Goal: Transaction & Acquisition: Purchase product/service

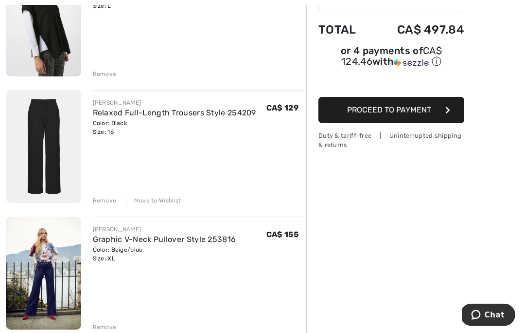
scroll to position [164, 0]
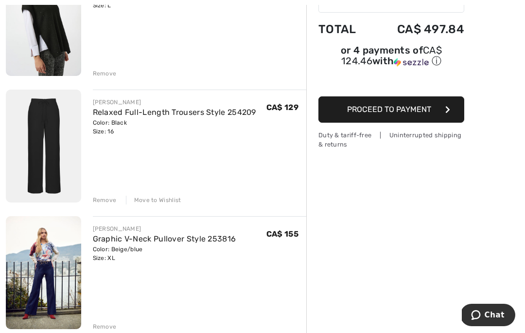
click at [109, 198] on div "Remove" at bounding box center [105, 200] width 24 height 9
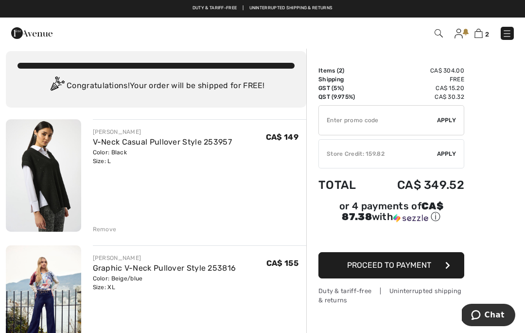
scroll to position [0, 0]
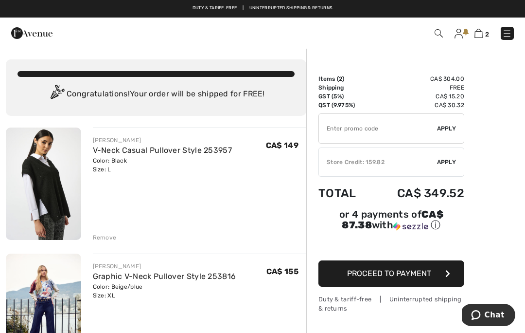
click at [18, 37] on img at bounding box center [31, 32] width 41 height 19
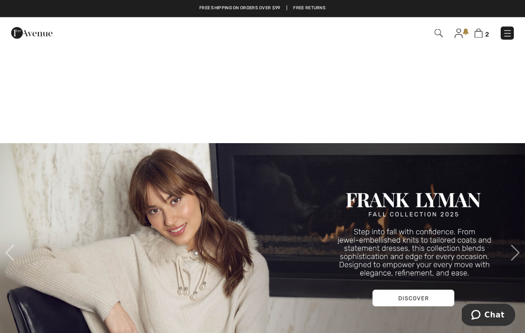
scroll to position [758, 0]
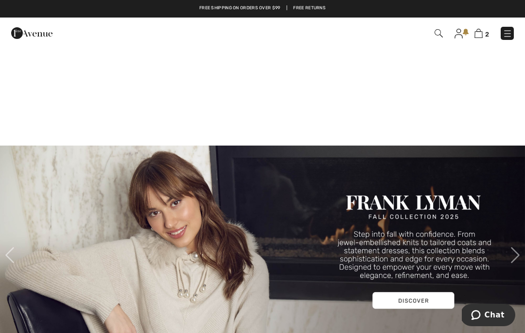
click at [506, 30] on img at bounding box center [508, 34] width 10 height 10
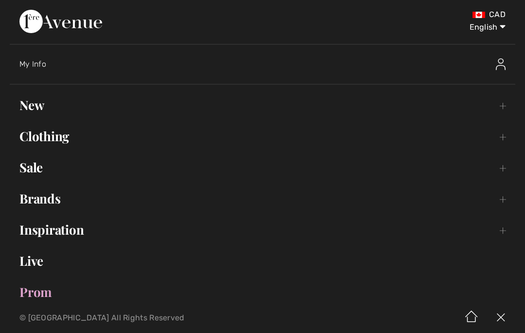
click at [505, 34] on select "English Français" at bounding box center [480, 25] width 51 height 29
click at [503, 26] on select "English Français" at bounding box center [480, 25] width 51 height 29
select select "/fr/"
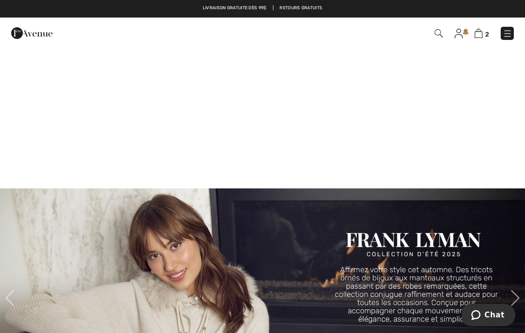
scroll to position [716, 0]
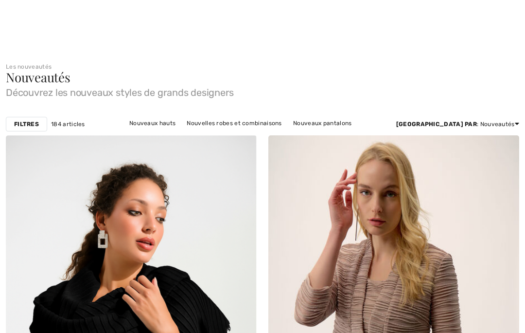
checkbox input "true"
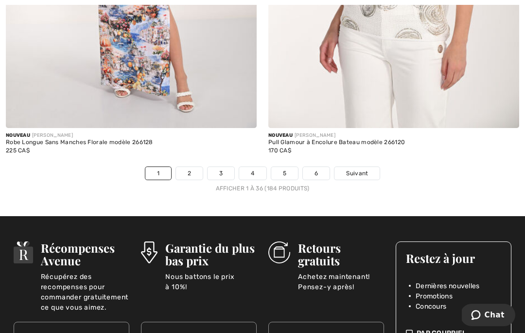
scroll to position [7770, 0]
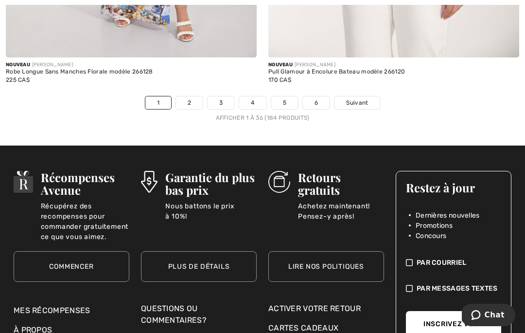
click at [370, 96] on link "Suivant" at bounding box center [357, 102] width 45 height 13
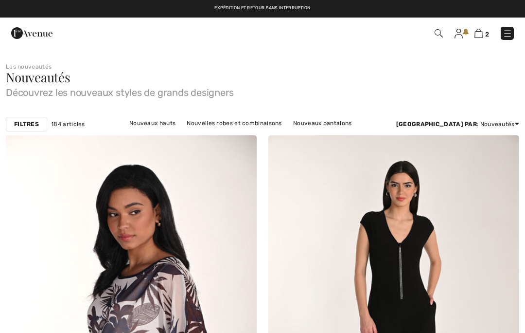
checkbox input "true"
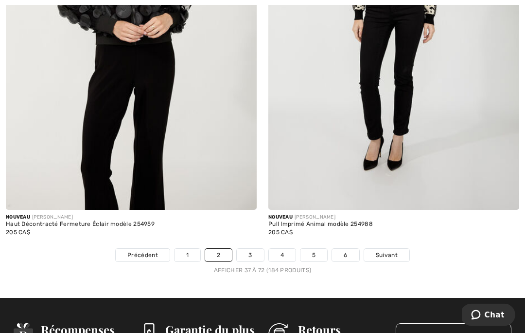
scroll to position [7618, 0]
click at [383, 251] on span "Suivant" at bounding box center [387, 255] width 22 height 9
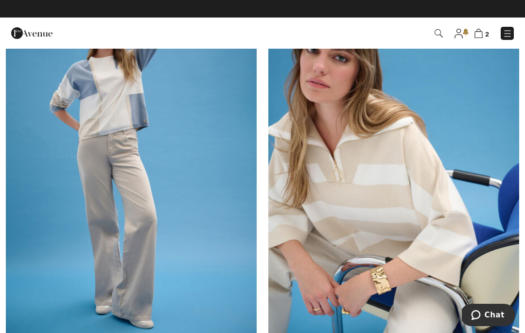
scroll to position [4849, 0]
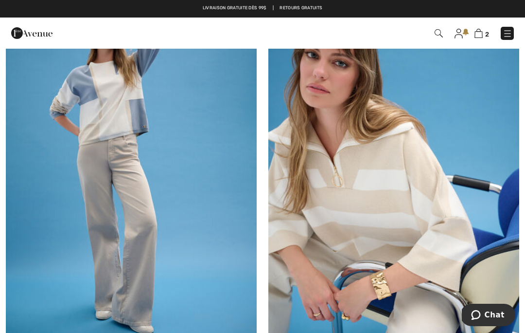
click at [40, 155] on img at bounding box center [131, 170] width 251 height 377
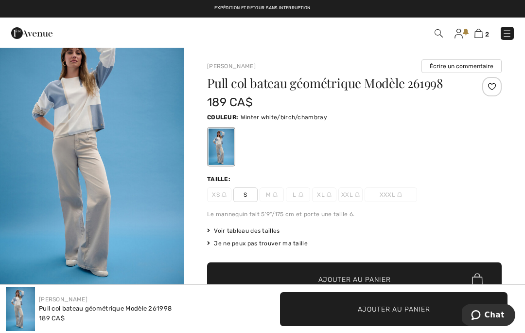
scroll to position [29, 0]
click at [64, 112] on img "1 / 6" at bounding box center [92, 157] width 184 height 276
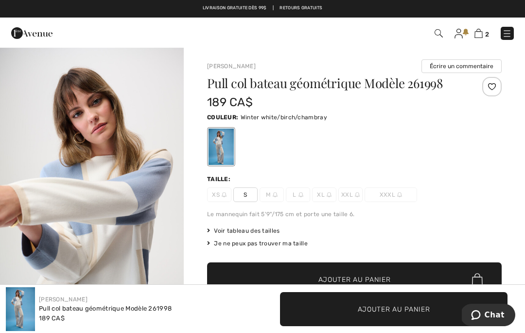
scroll to position [541, 0]
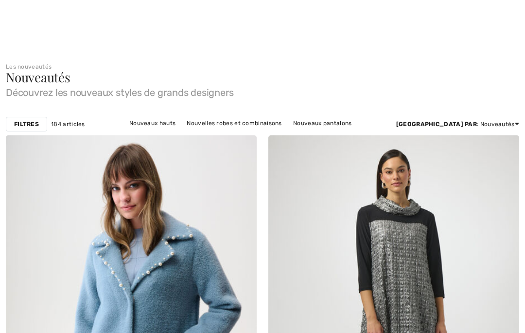
checkbox input "true"
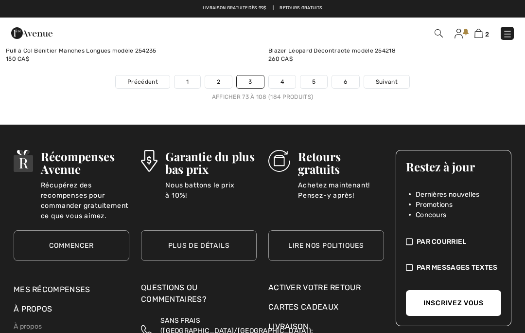
scroll to position [7804, 0]
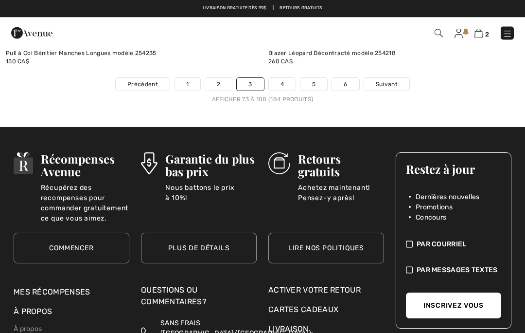
click at [287, 78] on link "4" at bounding box center [282, 84] width 27 height 13
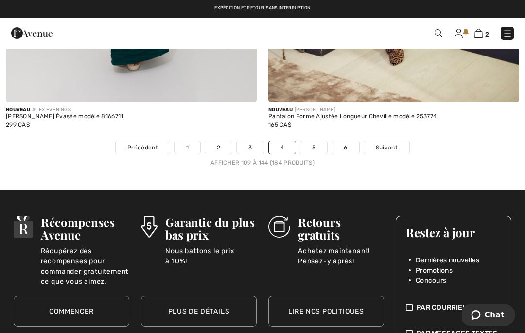
scroll to position [7783, 0]
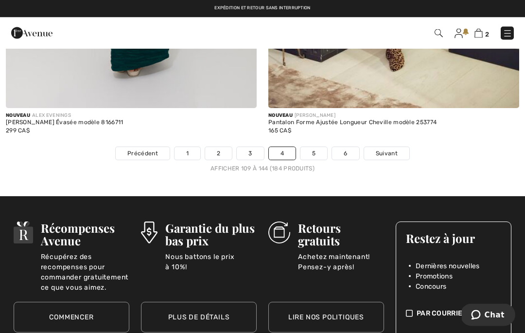
click at [317, 149] on link "5" at bounding box center [314, 153] width 27 height 13
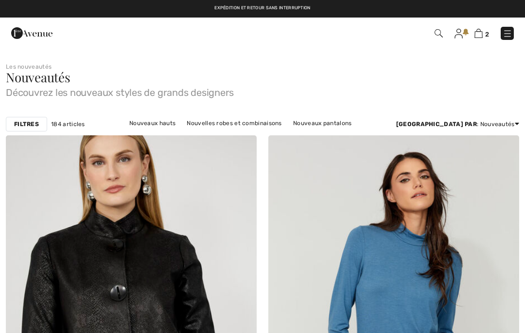
checkbox input "true"
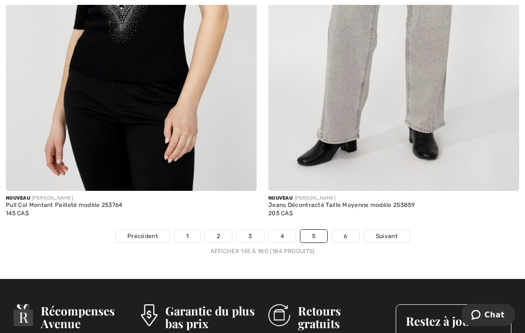
scroll to position [7686, 0]
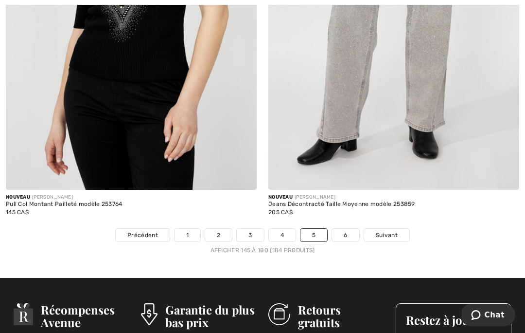
click at [388, 231] on span "Suivant" at bounding box center [387, 235] width 22 height 9
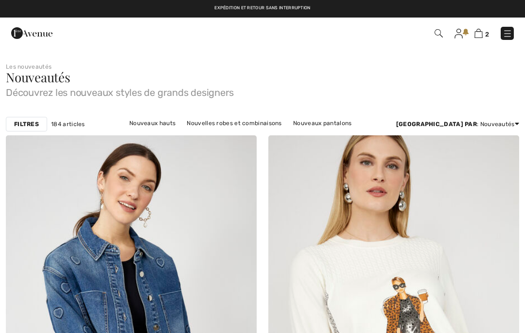
checkbox input "true"
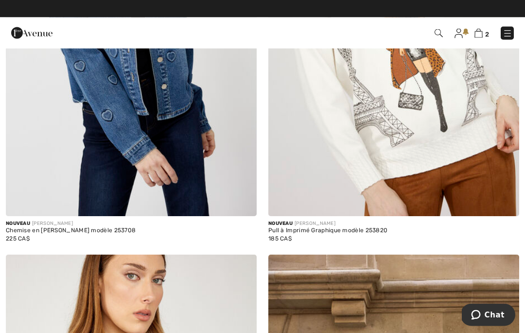
scroll to position [296, 0]
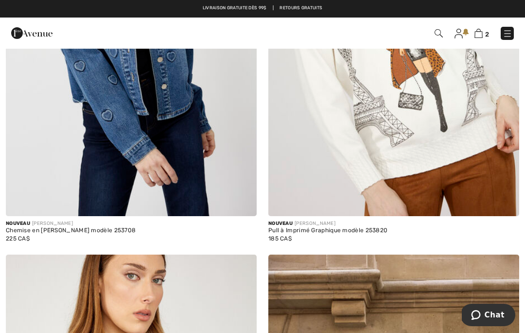
click at [506, 33] on img at bounding box center [508, 34] width 10 height 10
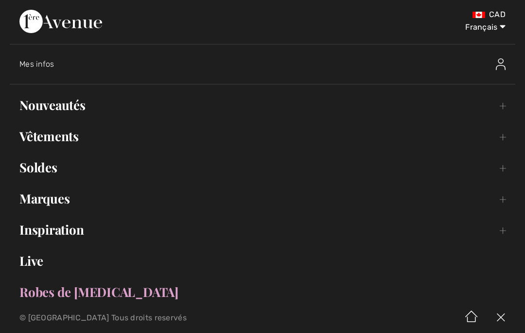
click at [42, 138] on link "Vêtements Toggle submenu" at bounding box center [263, 136] width 506 height 21
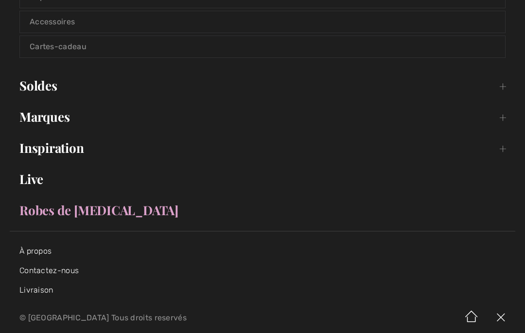
scroll to position [340, 0]
click at [36, 121] on link "Marques Open submenu" at bounding box center [263, 116] width 506 height 21
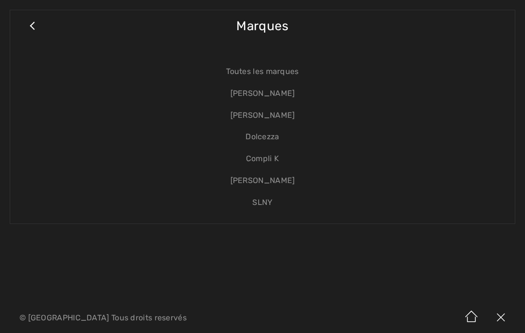
click at [274, 157] on link "Compli K" at bounding box center [262, 159] width 485 height 22
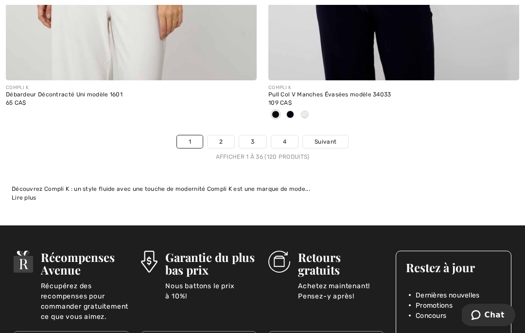
scroll to position [7702, 0]
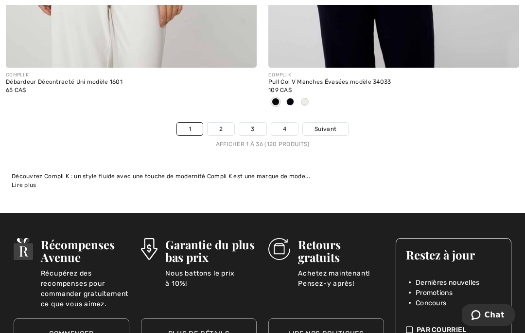
click at [288, 124] on link "4" at bounding box center [284, 129] width 27 height 13
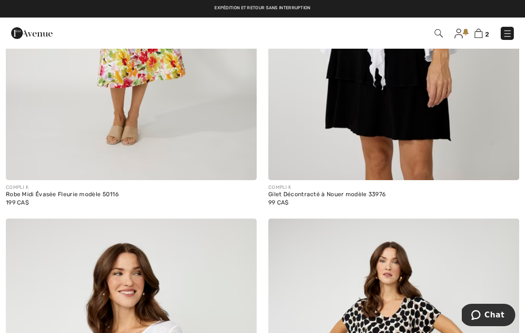
scroll to position [1563, 0]
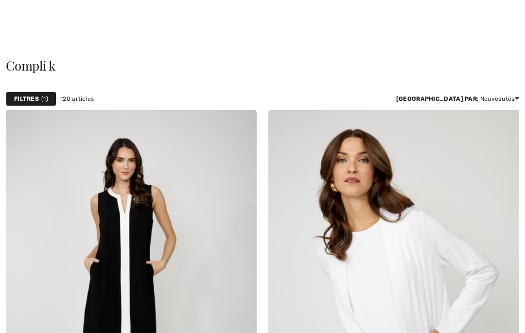
scroll to position [1563, 0]
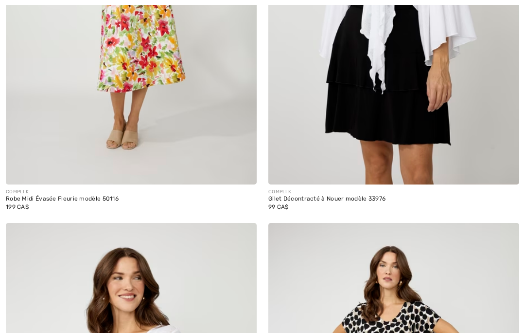
checkbox input "true"
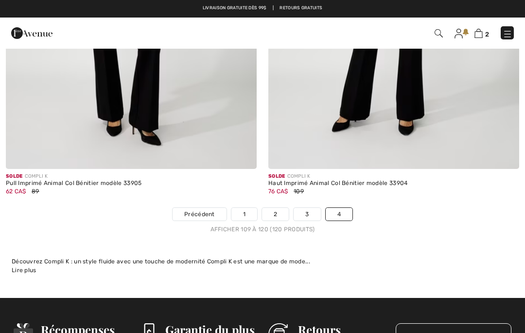
scroll to position [2408, 0]
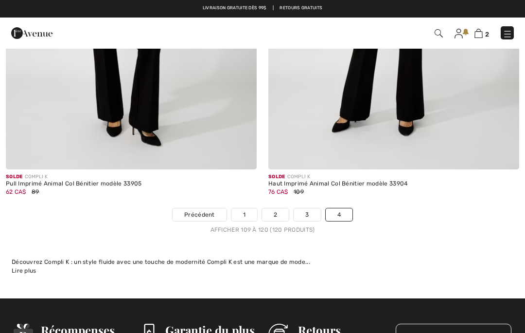
click at [505, 30] on img at bounding box center [508, 34] width 10 height 10
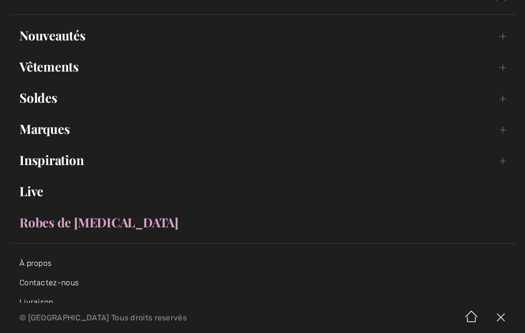
scroll to position [67, 0]
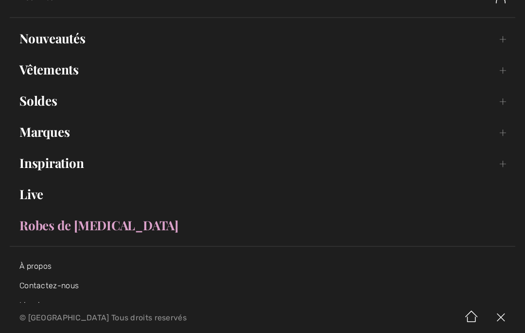
click at [33, 70] on link "Vêtements Toggle submenu" at bounding box center [263, 69] width 506 height 21
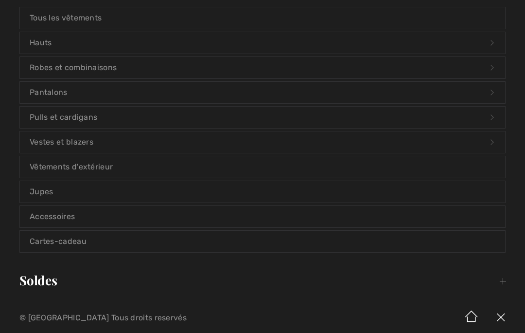
scroll to position [144, 0]
click at [35, 48] on link "Hauts Open submenu" at bounding box center [262, 43] width 485 height 21
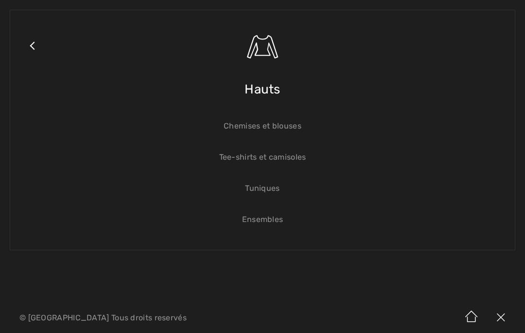
click at [291, 126] on link "Chemises et blouses" at bounding box center [262, 125] width 485 height 21
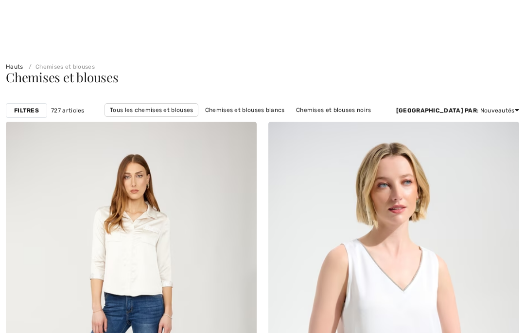
checkbox input "true"
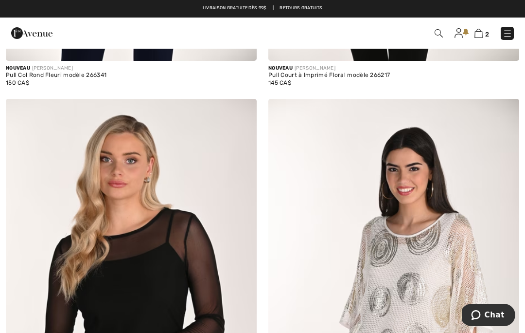
scroll to position [1268, 0]
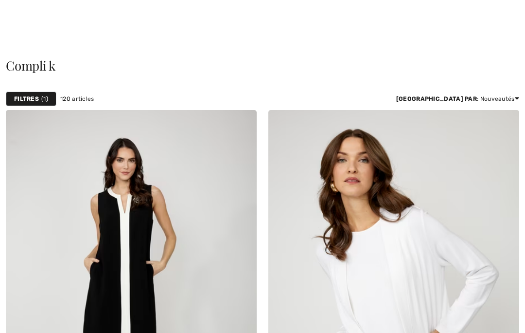
checkbox input "true"
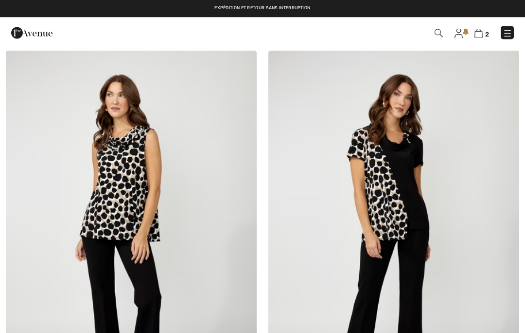
scroll to position [2150, 0]
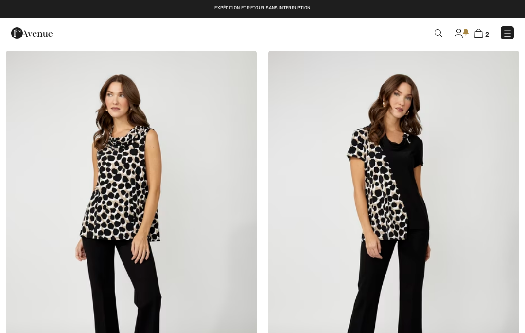
click at [506, 33] on img at bounding box center [508, 34] width 10 height 10
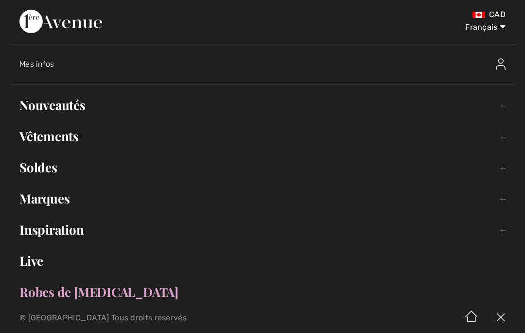
click at [41, 140] on link "Vêtements Toggle submenu" at bounding box center [263, 136] width 506 height 21
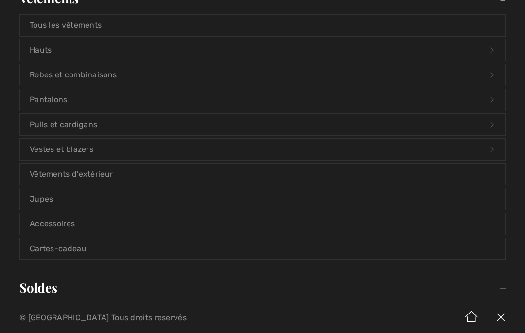
scroll to position [138, 0]
click at [40, 126] on link "Pulls et cardigans Open submenu" at bounding box center [262, 123] width 485 height 21
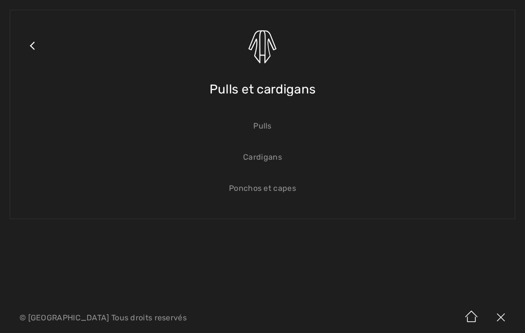
click at [269, 125] on link "Pulls" at bounding box center [262, 125] width 485 height 21
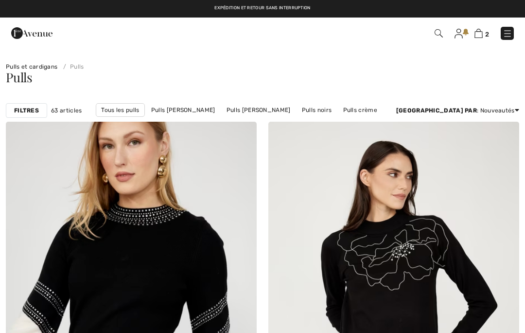
checkbox input "true"
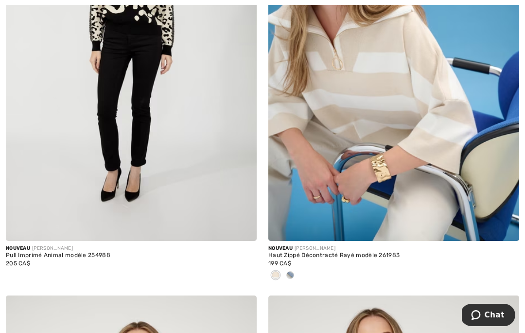
scroll to position [1527, 0]
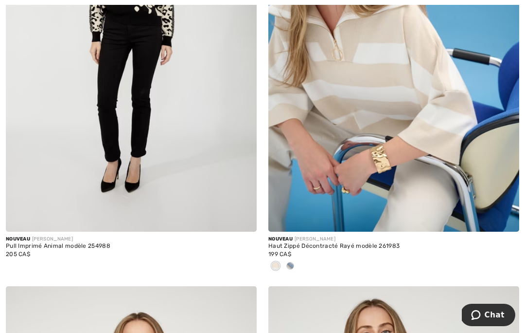
click at [423, 84] on img at bounding box center [394, 43] width 251 height 377
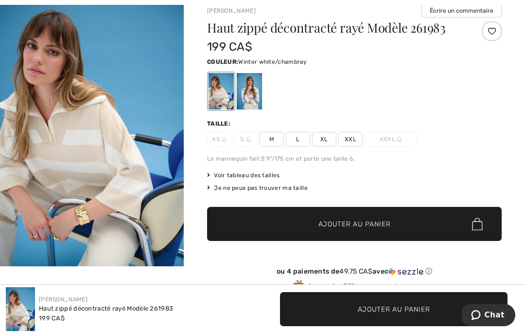
click at [255, 96] on div at bounding box center [249, 91] width 25 height 36
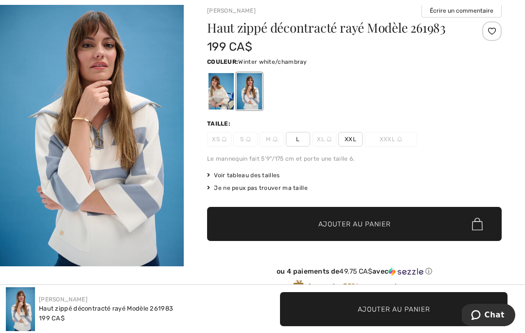
click at [255, 91] on div at bounding box center [249, 91] width 25 height 36
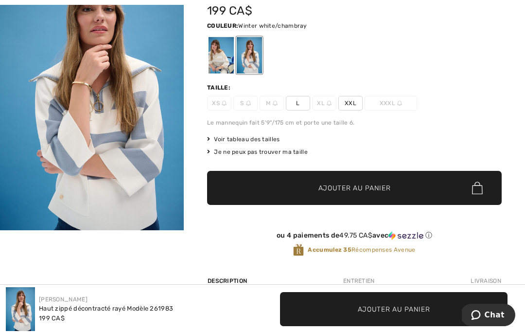
scroll to position [98, 0]
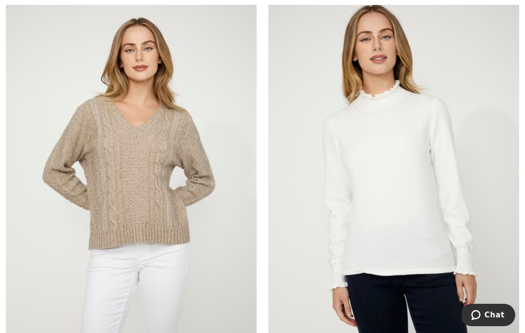
click at [439, 66] on img at bounding box center [394, 180] width 251 height 377
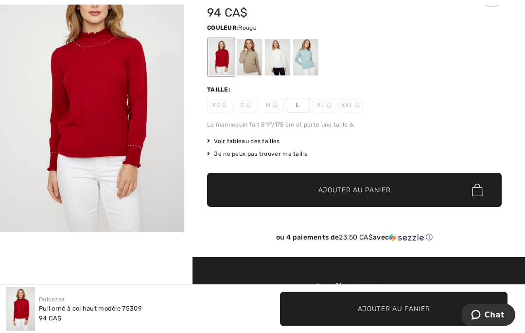
scroll to position [90, 0]
click at [309, 59] on div at bounding box center [305, 57] width 25 height 36
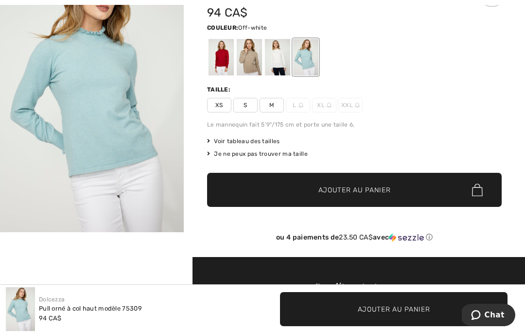
click at [280, 61] on div at bounding box center [277, 57] width 25 height 36
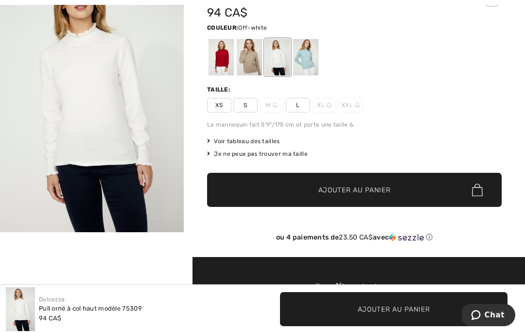
click at [250, 63] on div at bounding box center [249, 57] width 25 height 36
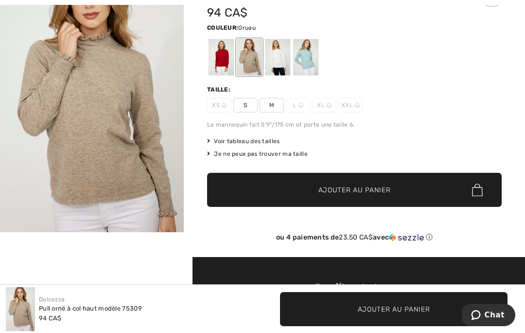
click at [440, 75] on div at bounding box center [354, 57] width 295 height 40
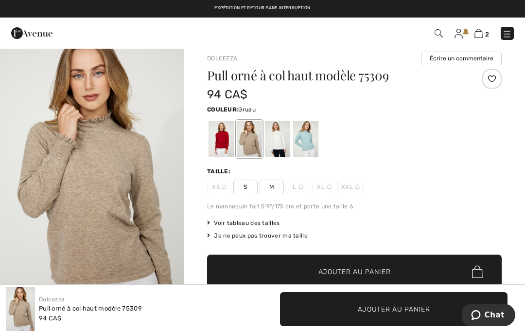
scroll to position [0, 0]
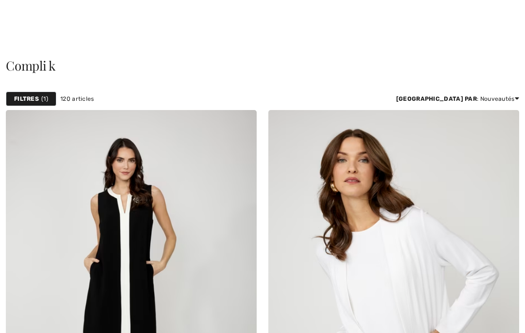
checkbox input "true"
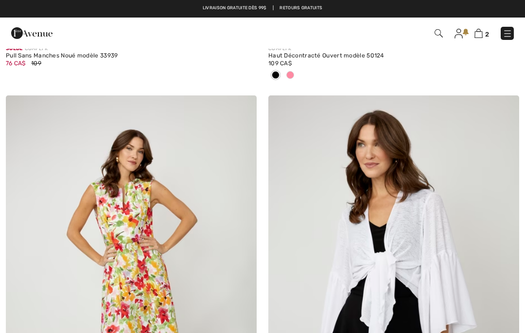
scroll to position [1267, 0]
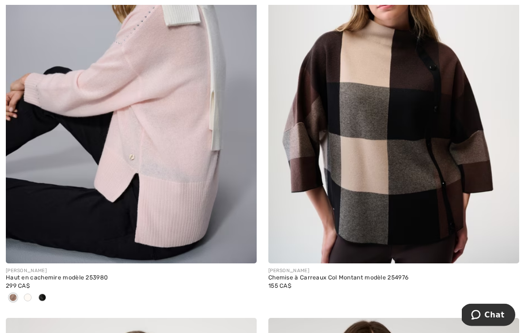
scroll to position [2872, 0]
click at [54, 105] on img at bounding box center [131, 75] width 251 height 377
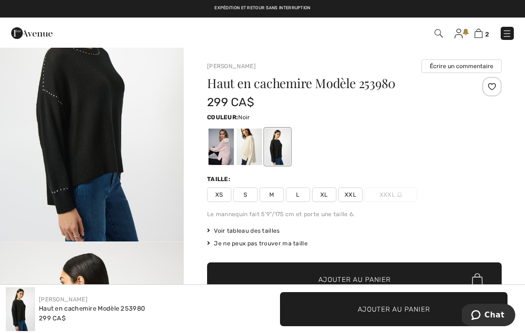
scroll to position [78, 0]
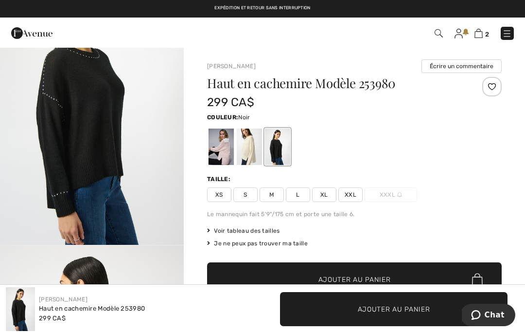
click at [225, 149] on div at bounding box center [221, 146] width 25 height 36
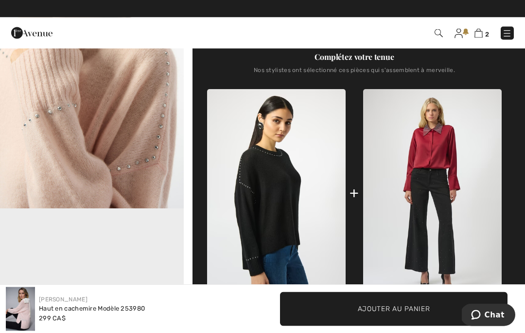
scroll to position [321, 0]
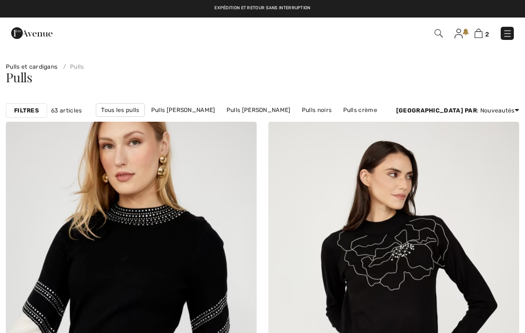
checkbox input "true"
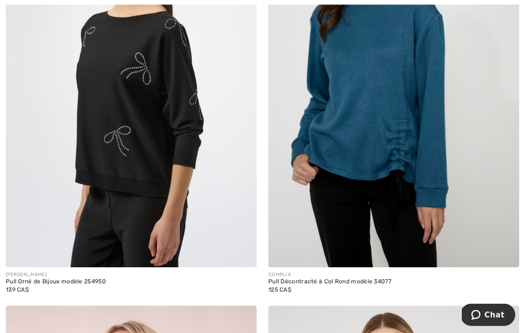
scroll to position [3299, 0]
click at [414, 81] on img at bounding box center [394, 79] width 251 height 377
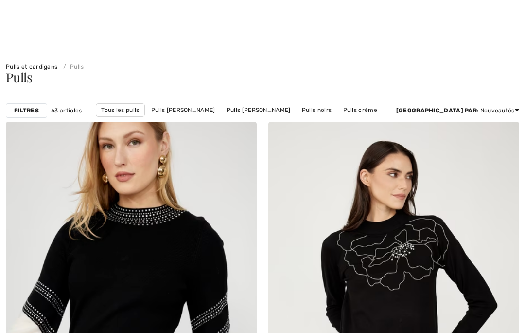
checkbox input "true"
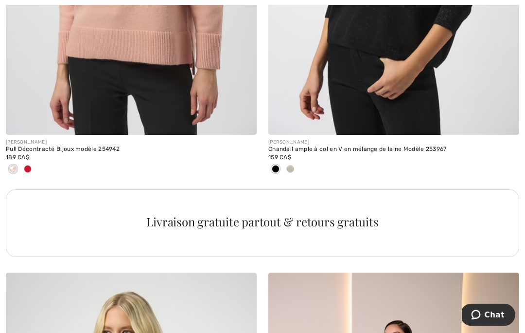
scroll to position [5169, 0]
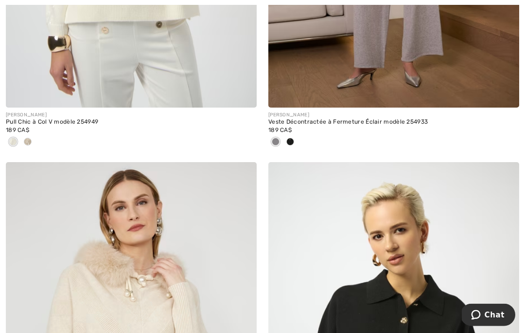
click at [27, 139] on span at bounding box center [28, 142] width 8 height 8
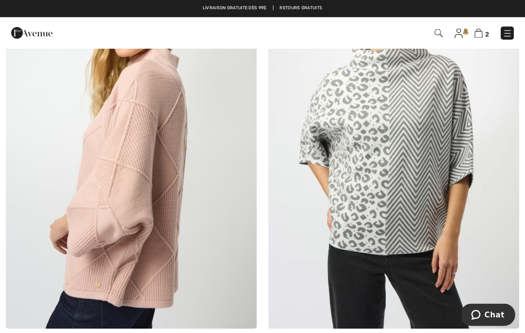
scroll to position [7149, 0]
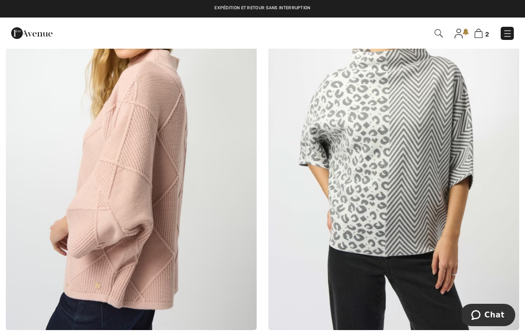
click at [428, 112] on img at bounding box center [394, 141] width 251 height 377
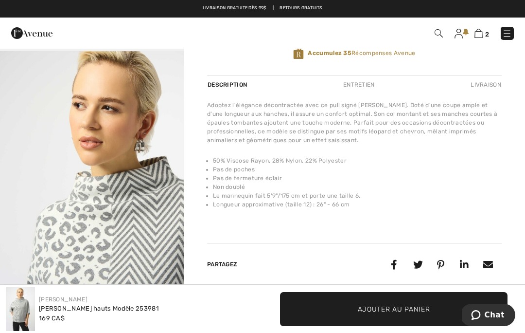
scroll to position [302, 0]
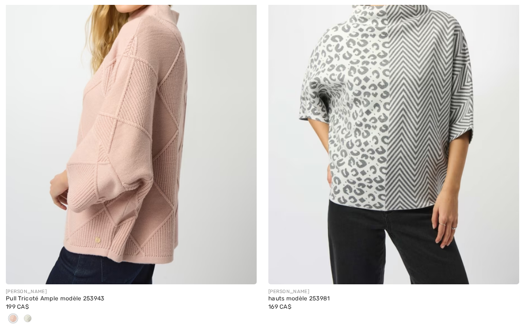
checkbox input "true"
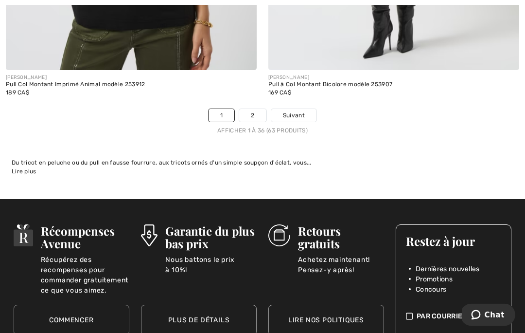
scroll to position [7840, 0]
click at [258, 109] on link "2" at bounding box center [252, 115] width 27 height 13
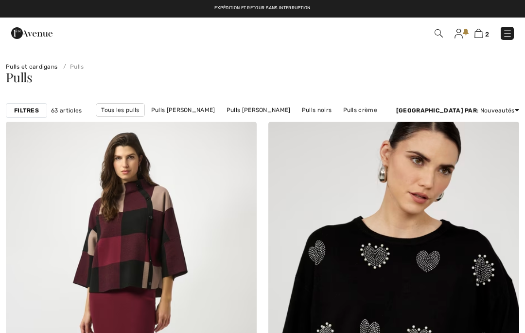
checkbox input "true"
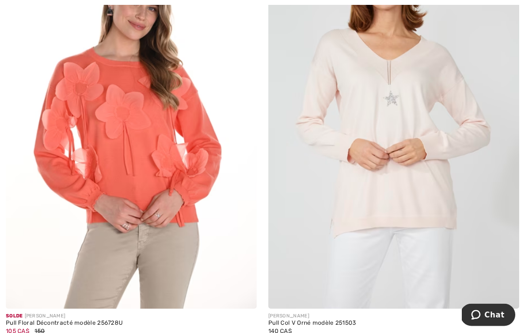
scroll to position [1466, 0]
click at [421, 101] on img at bounding box center [394, 120] width 251 height 377
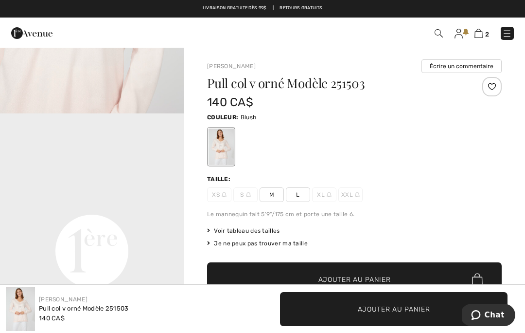
scroll to position [480, 0]
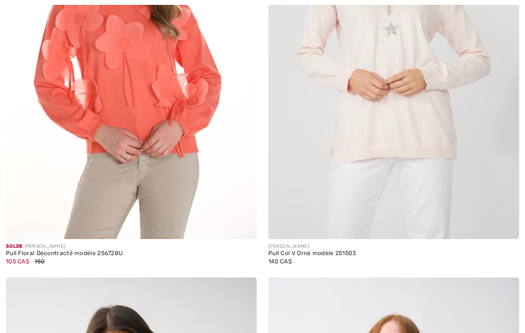
checkbox input "true"
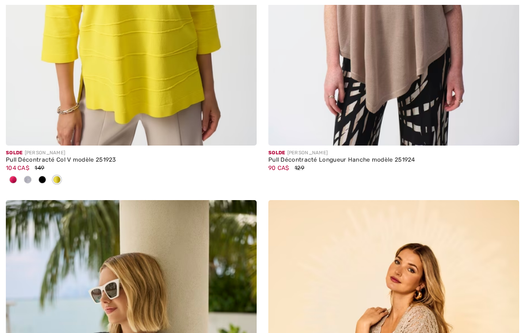
scroll to position [2041, 0]
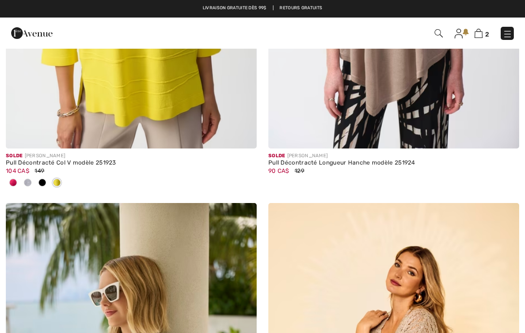
click at [26, 181] on span at bounding box center [28, 183] width 8 height 8
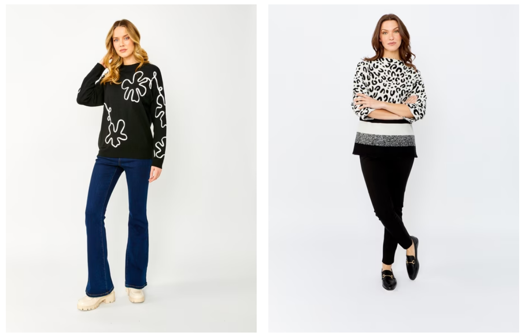
scroll to position [4453, 0]
click at [418, 97] on img at bounding box center [394, 153] width 251 height 377
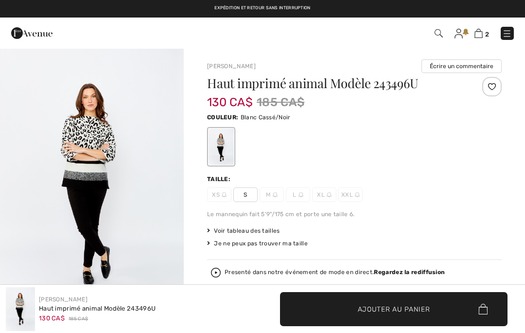
checkbox input "true"
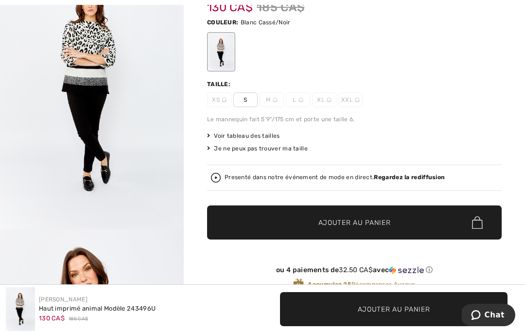
scroll to position [95, 0]
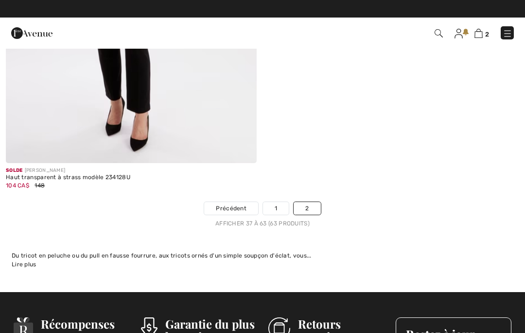
scroll to position [5973, 0]
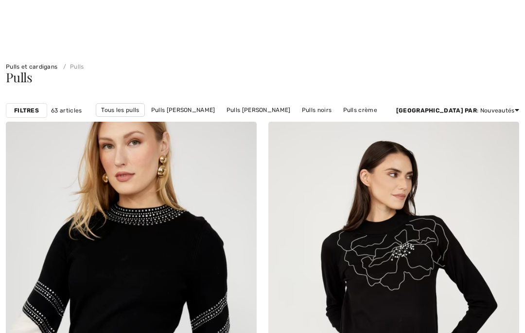
scroll to position [7882, 0]
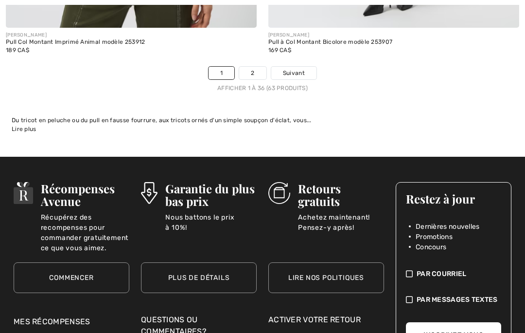
checkbox input "true"
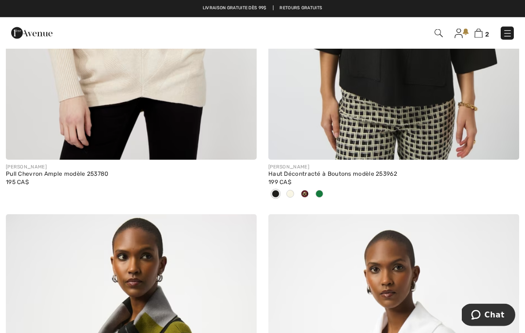
scroll to position [6027, 0]
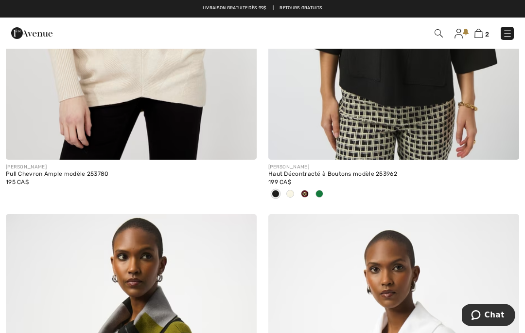
click at [504, 37] on img at bounding box center [508, 34] width 10 height 10
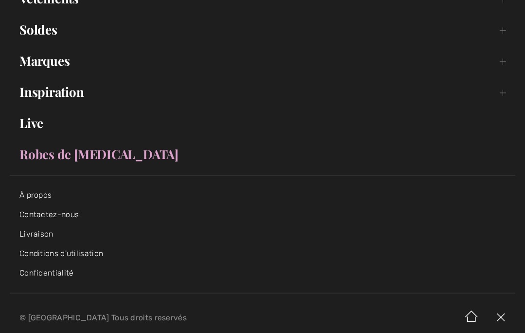
scroll to position [149, 0]
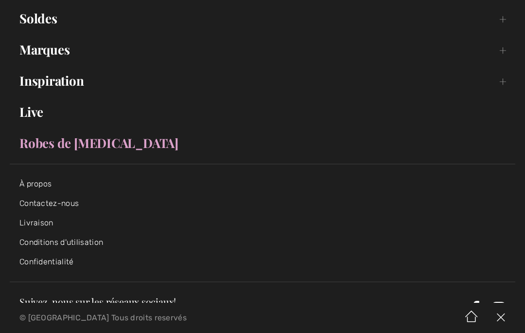
click at [37, 78] on link "Inspiration Toggle submenu" at bounding box center [263, 80] width 506 height 21
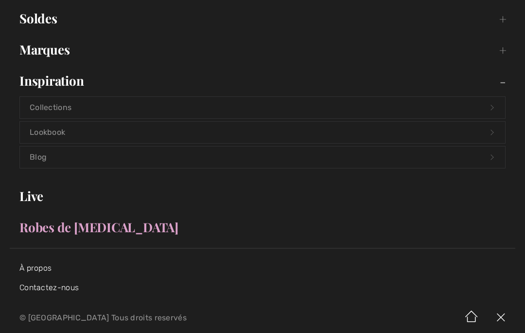
click at [33, 134] on link "Lookbook Open submenu" at bounding box center [262, 132] width 485 height 21
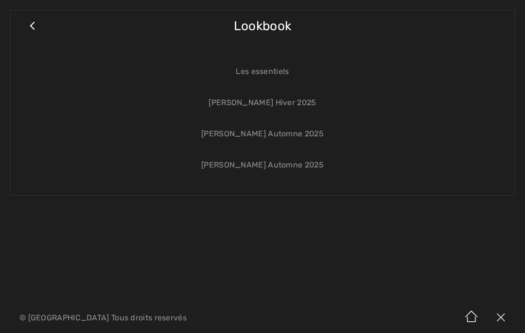
click at [277, 23] on span "Lookbook" at bounding box center [262, 26] width 57 height 35
click at [283, 73] on link "Les essentiels" at bounding box center [262, 71] width 485 height 21
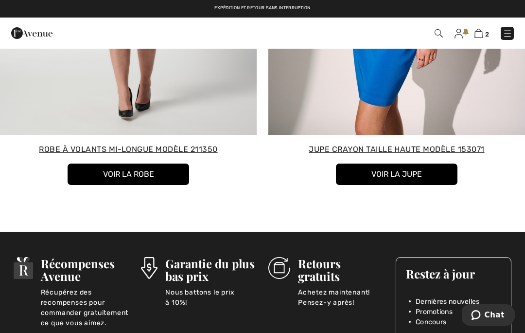
scroll to position [4170, 0]
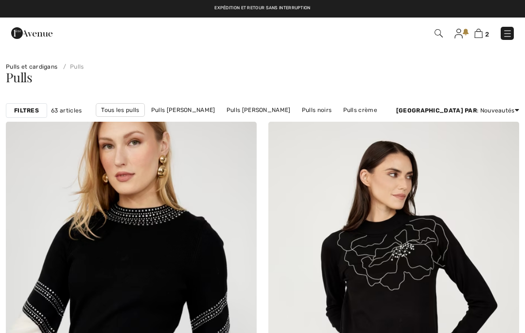
checkbox input "true"
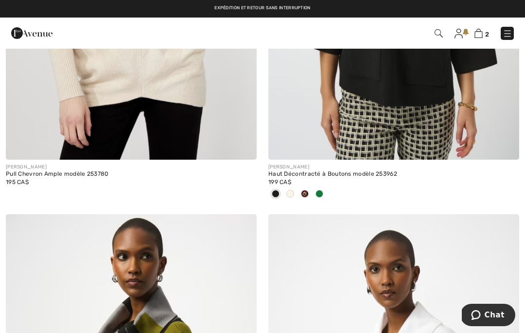
click at [508, 33] on img at bounding box center [508, 34] width 10 height 10
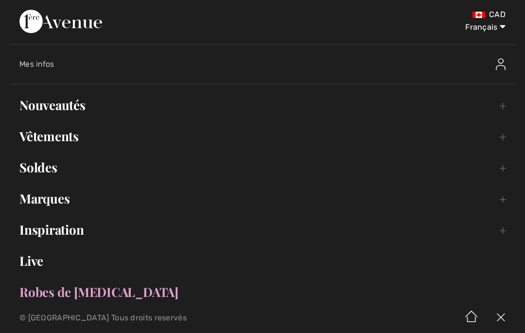
click at [28, 230] on link "Inspiration Toggle submenu" at bounding box center [263, 229] width 506 height 21
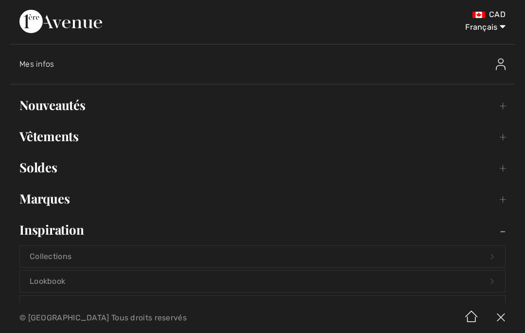
click at [30, 200] on link "Marques Open submenu" at bounding box center [263, 198] width 506 height 21
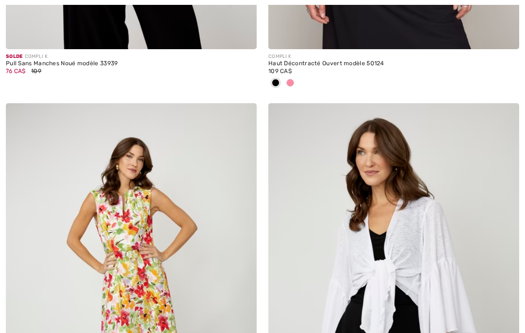
checkbox input "true"
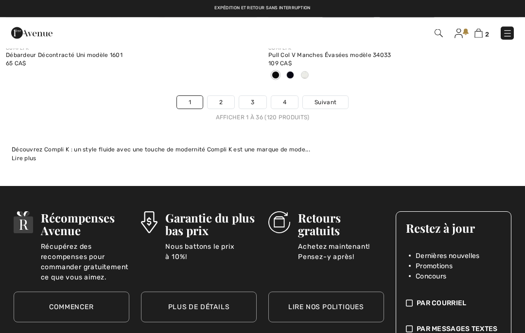
checkbox input "true"
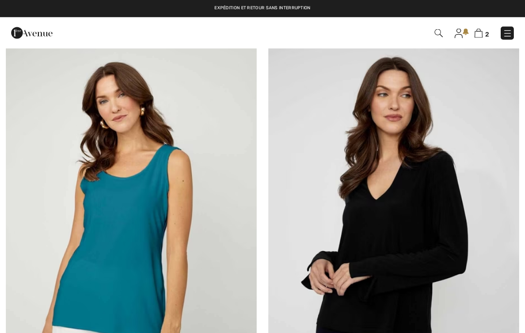
scroll to position [7348, 0]
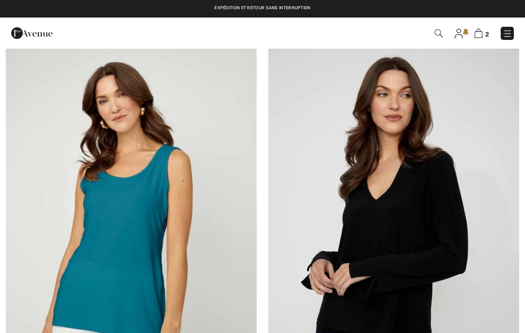
click at [506, 32] on img at bounding box center [508, 34] width 10 height 10
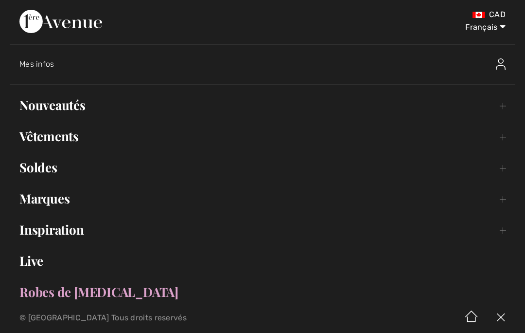
click at [39, 162] on link "Soldes Toggle submenu" at bounding box center [263, 167] width 506 height 21
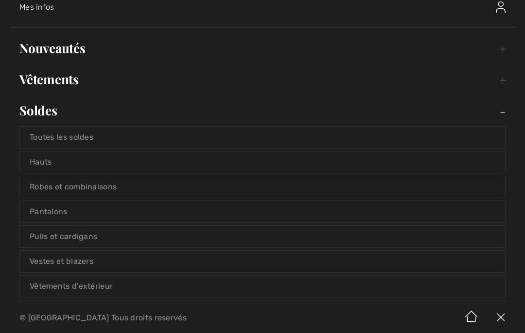
scroll to position [60, 0]
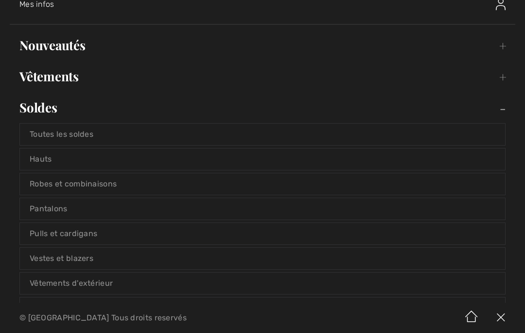
click at [32, 133] on link "Toutes les soldes" at bounding box center [262, 134] width 485 height 21
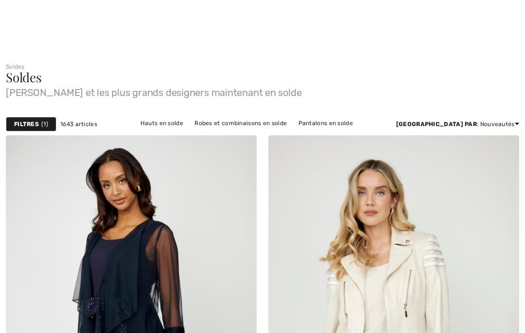
checkbox input "true"
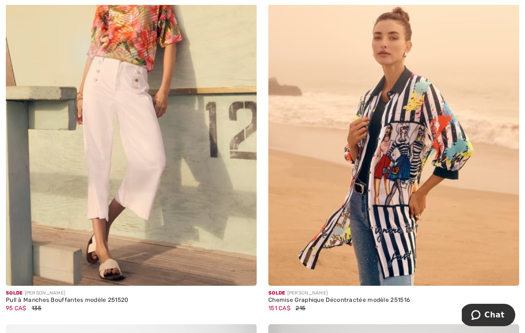
scroll to position [1483, 0]
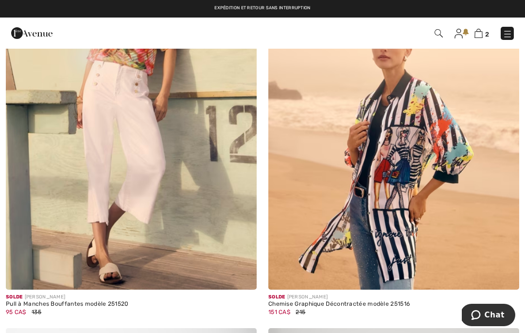
click at [439, 111] on img at bounding box center [394, 101] width 251 height 377
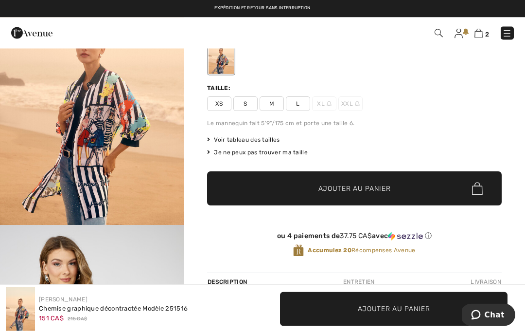
scroll to position [92, 0]
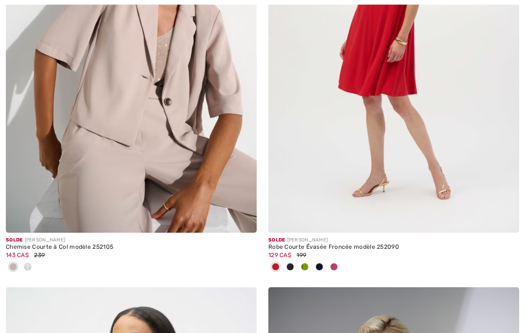
scroll to position [6749, 0]
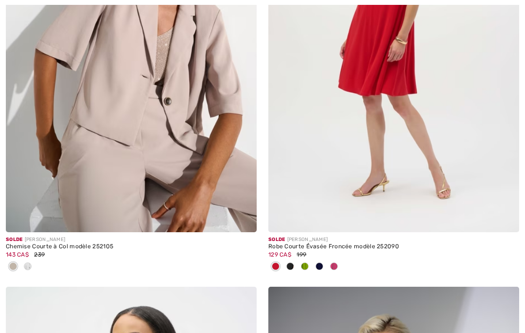
click at [24, 262] on span at bounding box center [28, 266] width 8 height 8
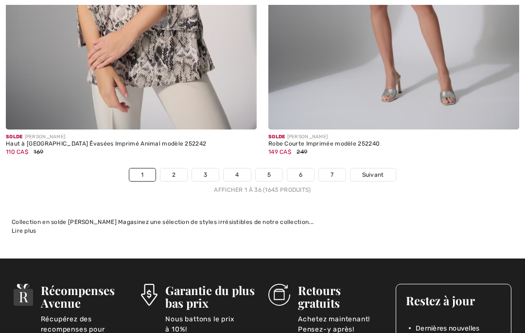
scroll to position [7714, 0]
click at [378, 170] on span "Suivant" at bounding box center [373, 174] width 22 height 9
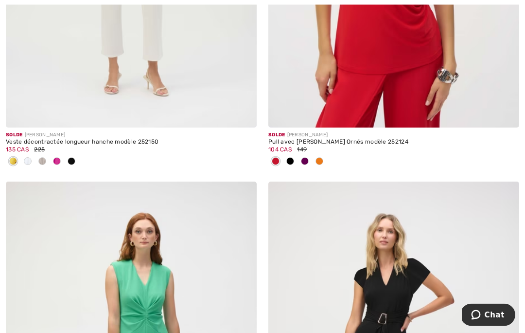
scroll to position [1238, 0]
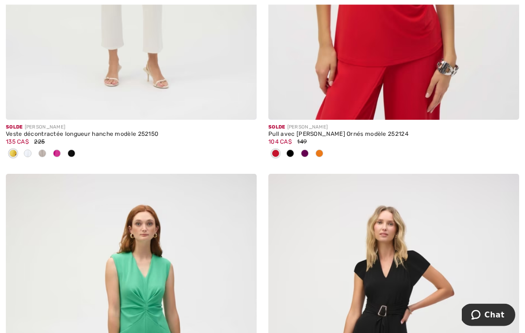
click at [25, 153] on span at bounding box center [28, 154] width 8 height 8
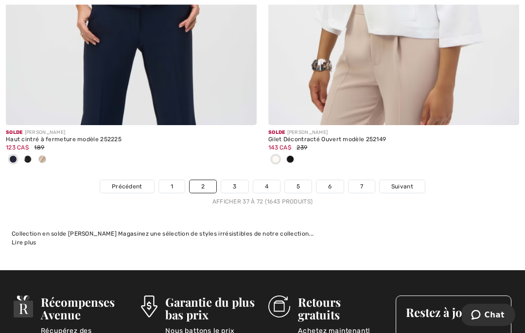
scroll to position [7815, 0]
click at [406, 182] on span "Suivant" at bounding box center [403, 186] width 22 height 9
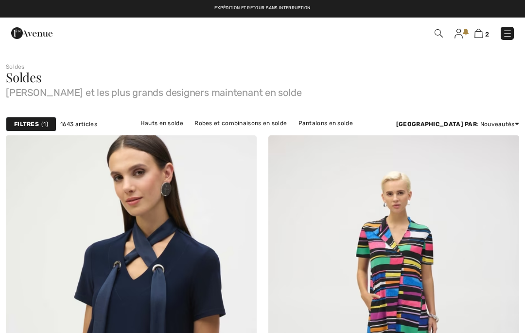
scroll to position [107, 0]
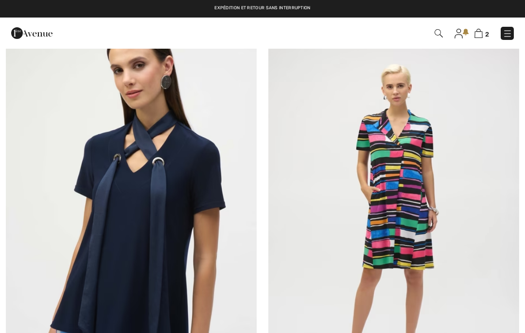
checkbox input "true"
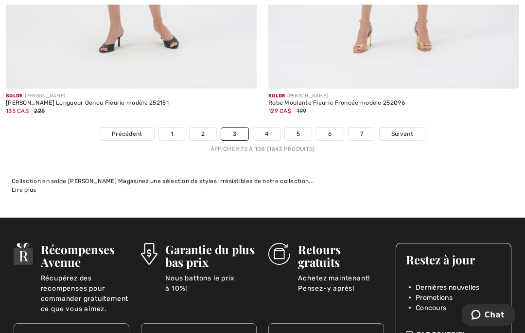
scroll to position [7858, 0]
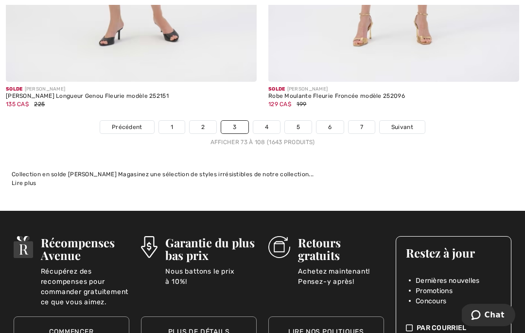
click at [402, 123] on span "Suivant" at bounding box center [403, 127] width 22 height 9
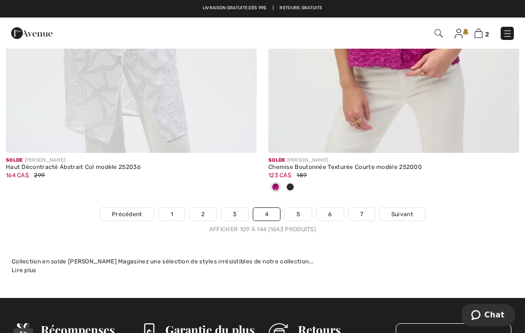
scroll to position [7674, 0]
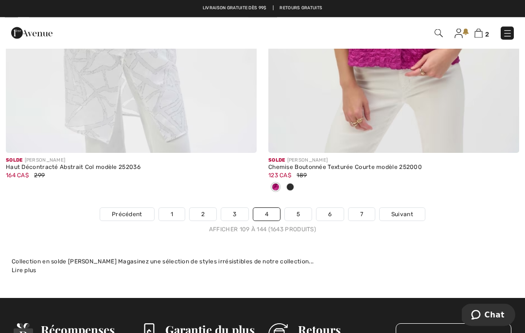
click at [405, 210] on span "Suivant" at bounding box center [403, 214] width 22 height 9
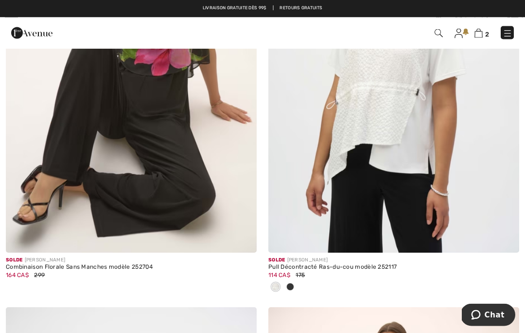
scroll to position [1935, 0]
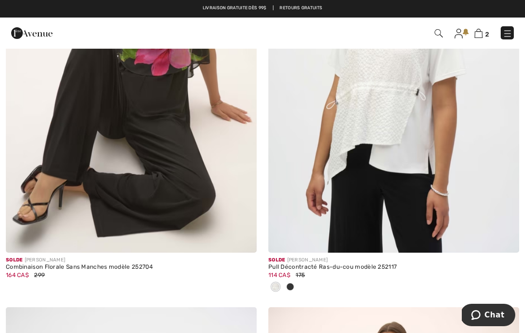
click at [411, 91] on img at bounding box center [394, 64] width 251 height 377
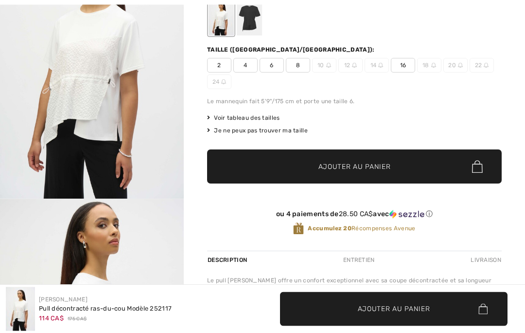
checkbox input "true"
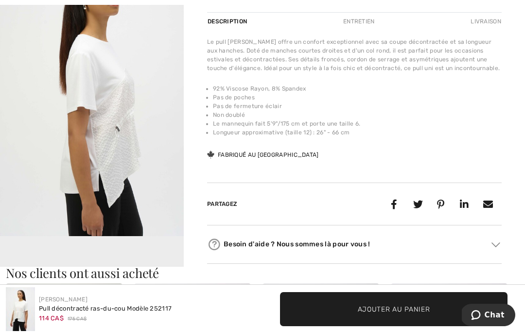
scroll to position [366, 0]
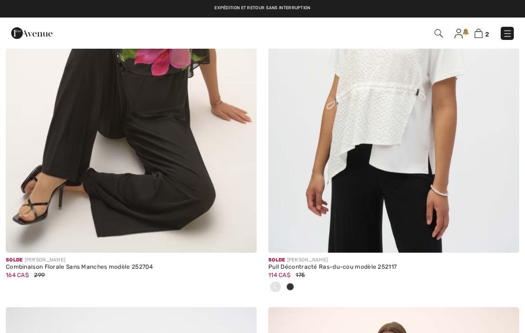
checkbox input "true"
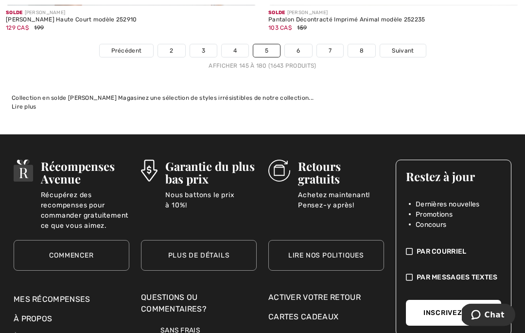
scroll to position [7774, 0]
click at [402, 46] on span "Suivant" at bounding box center [403, 50] width 22 height 9
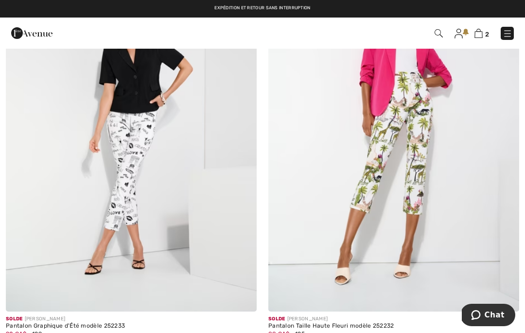
scroll to position [207, 0]
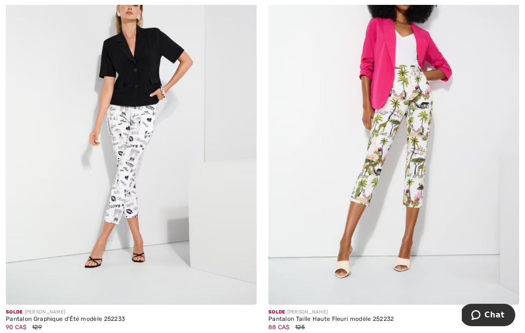
click at [47, 164] on img at bounding box center [131, 116] width 251 height 377
click at [48, 114] on img at bounding box center [131, 116] width 251 height 377
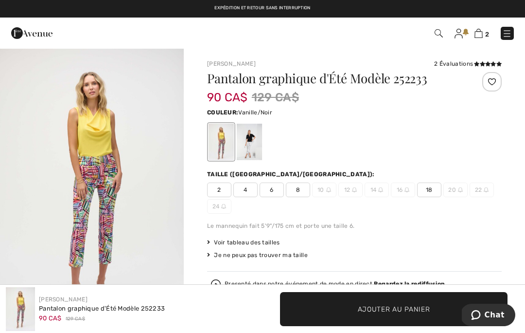
click at [255, 146] on div at bounding box center [249, 142] width 25 height 36
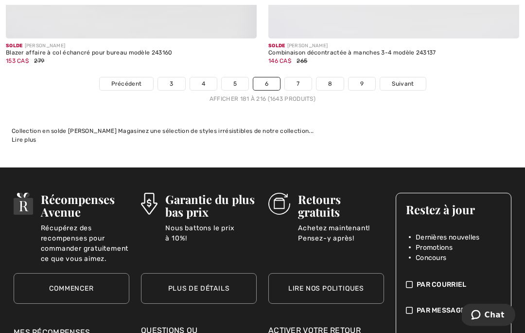
scroll to position [7773, 0]
click at [405, 79] on span "Suivant" at bounding box center [403, 83] width 22 height 9
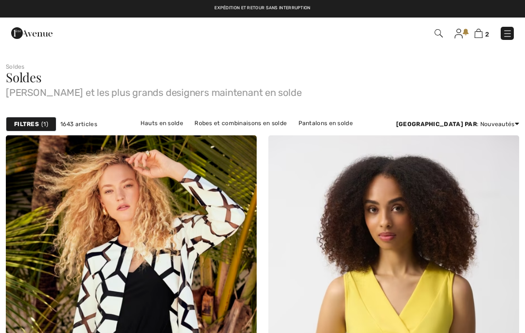
checkbox input "true"
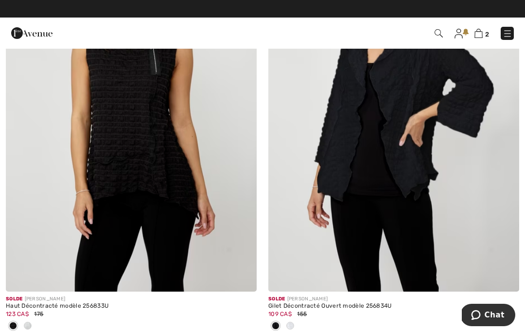
scroll to position [2358, 0]
click at [414, 85] on img at bounding box center [394, 103] width 251 height 377
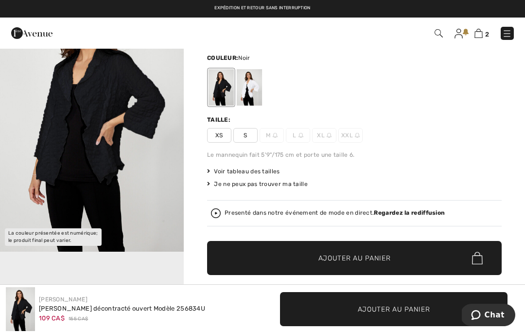
scroll to position [69, 0]
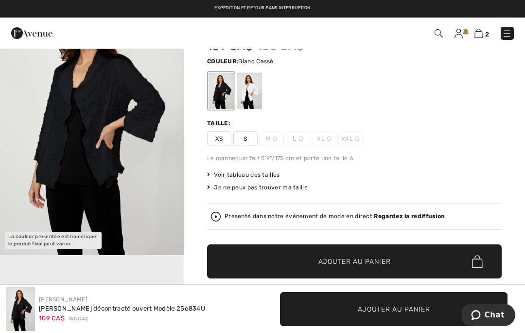
click at [256, 75] on div at bounding box center [249, 90] width 25 height 36
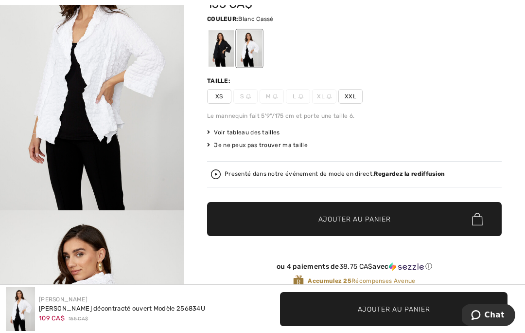
scroll to position [0, 0]
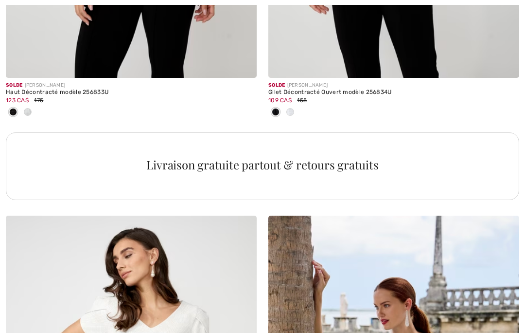
checkbox input "true"
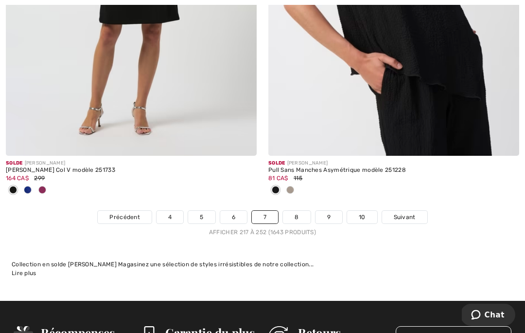
scroll to position [7672, 0]
click at [403, 215] on link "Suivant" at bounding box center [404, 217] width 45 height 13
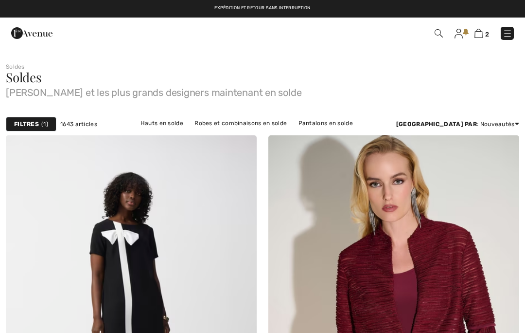
checkbox input "true"
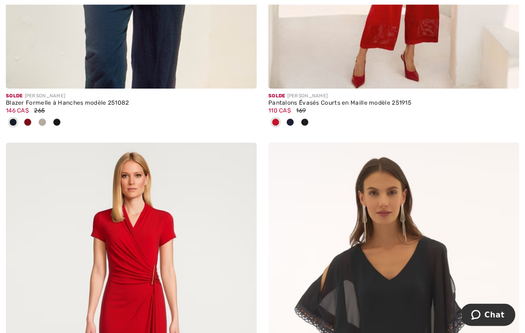
scroll to position [1287, 0]
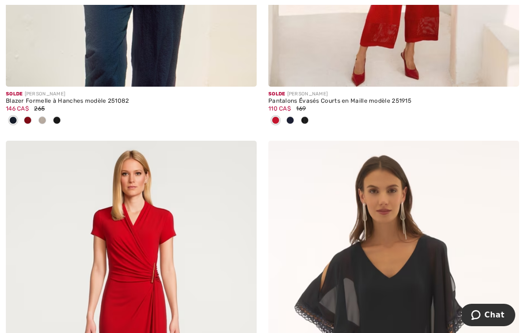
click at [26, 121] on span at bounding box center [28, 120] width 8 height 8
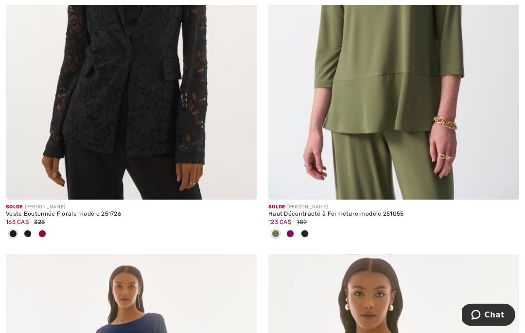
scroll to position [3413, 0]
click at [306, 232] on span at bounding box center [305, 233] width 8 height 8
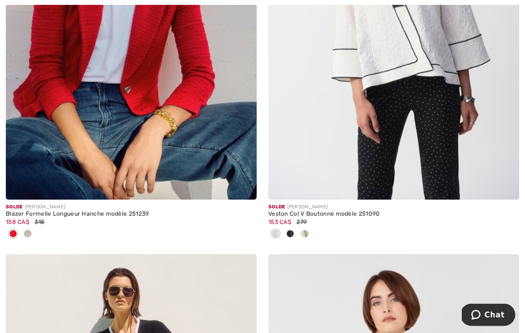
scroll to position [6942, 0]
click at [21, 228] on div at bounding box center [27, 234] width 15 height 16
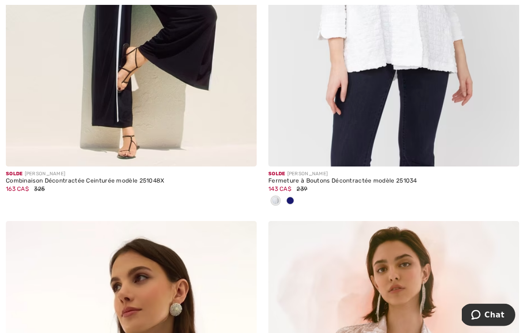
scroll to position [7407, 0]
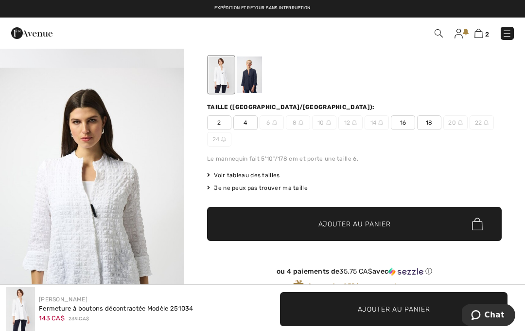
scroll to position [79, 0]
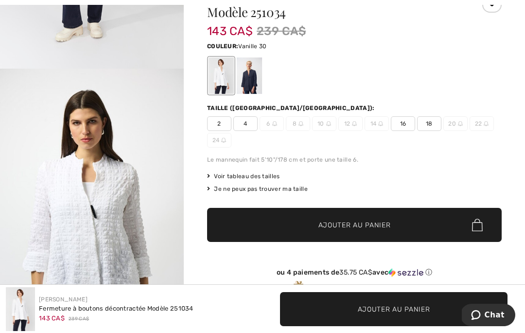
click at [398, 124] on span "16" at bounding box center [403, 123] width 24 height 15
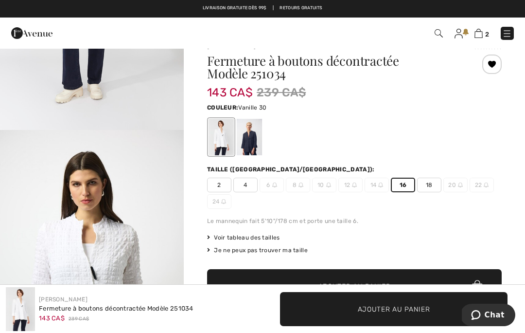
scroll to position [10, 0]
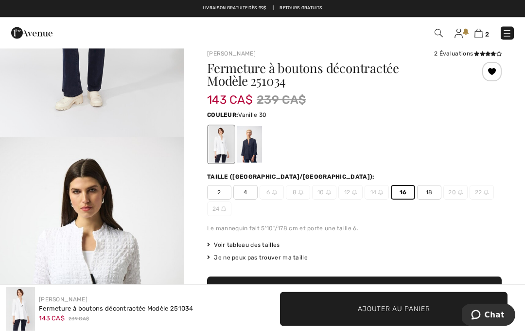
click at [491, 69] on div at bounding box center [492, 71] width 19 height 19
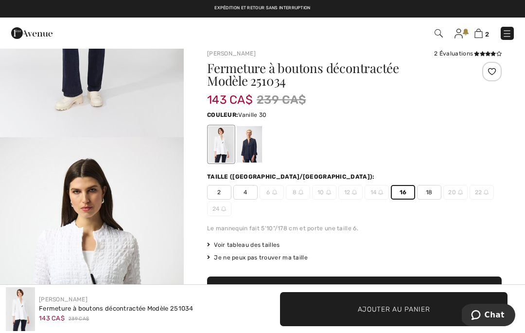
click at [498, 71] on div at bounding box center [492, 71] width 19 height 19
click at [376, 307] on span "Ajouter au panier" at bounding box center [394, 309] width 72 height 10
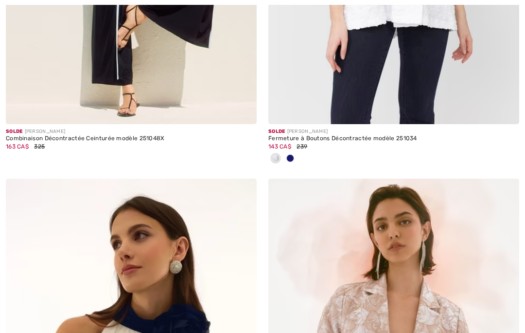
checkbox input "true"
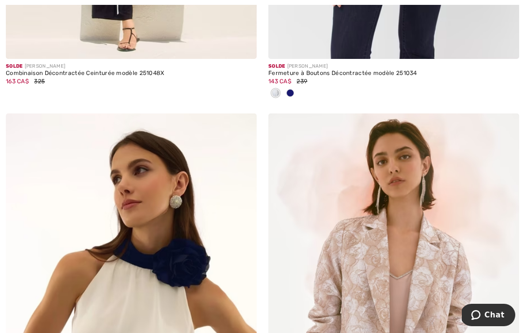
scroll to position [7568, 0]
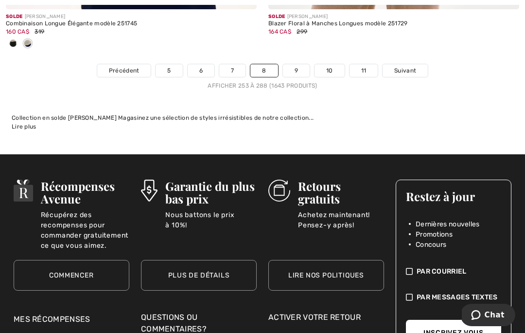
click at [298, 64] on link "9" at bounding box center [296, 70] width 27 height 13
click at [299, 64] on link "9" at bounding box center [296, 70] width 27 height 13
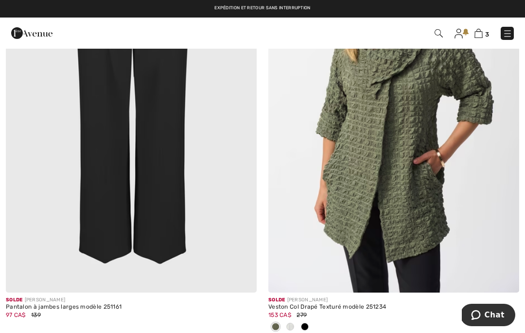
scroll to position [219, 0]
click at [421, 83] on img at bounding box center [394, 104] width 251 height 377
click at [419, 88] on img at bounding box center [394, 104] width 251 height 377
click at [430, 81] on img at bounding box center [394, 104] width 251 height 377
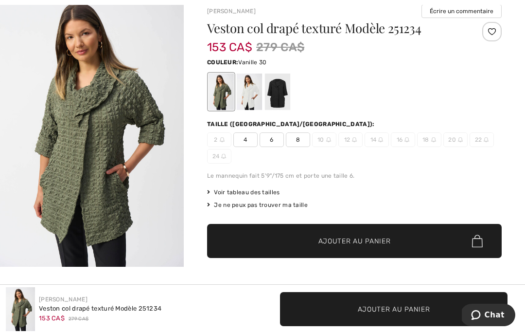
click at [255, 94] on div at bounding box center [249, 91] width 25 height 36
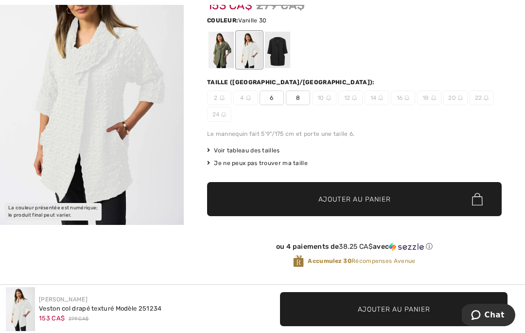
scroll to position [97, 0]
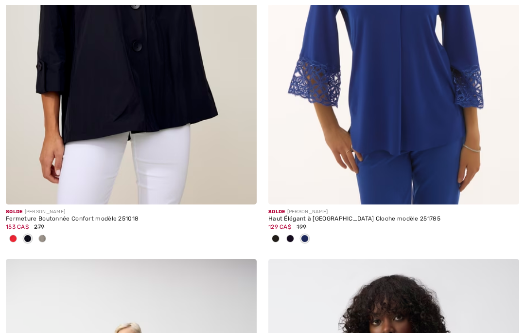
scroll to position [6938, 0]
click at [37, 233] on div at bounding box center [42, 239] width 15 height 16
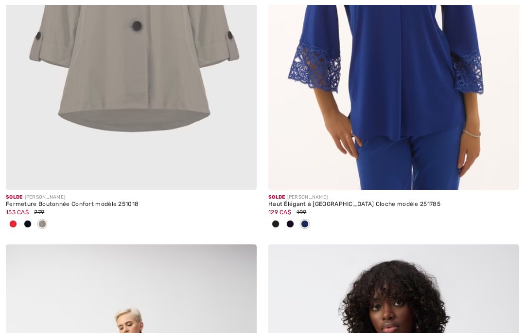
scroll to position [6952, 0]
click at [15, 220] on span at bounding box center [13, 224] width 8 height 8
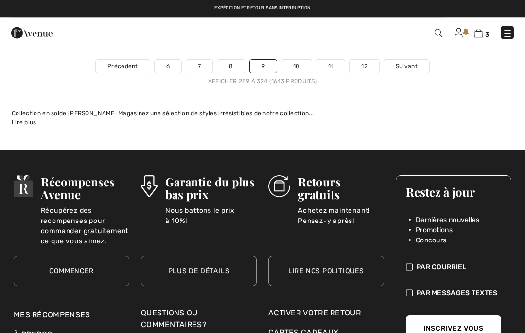
scroll to position [7999, 0]
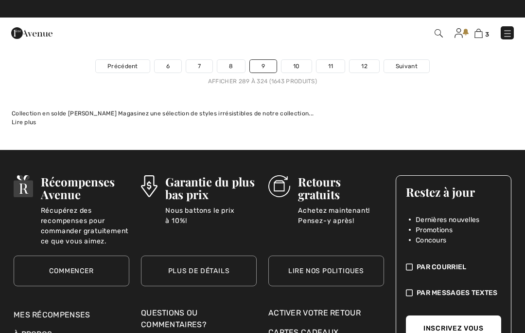
click at [405, 60] on link "Suivant" at bounding box center [406, 66] width 45 height 13
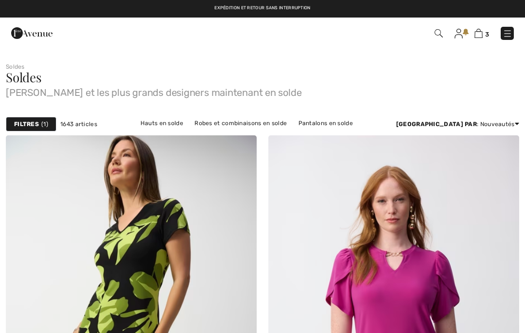
checkbox input "true"
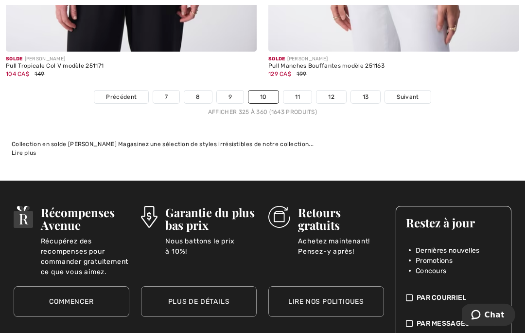
scroll to position [7781, 0]
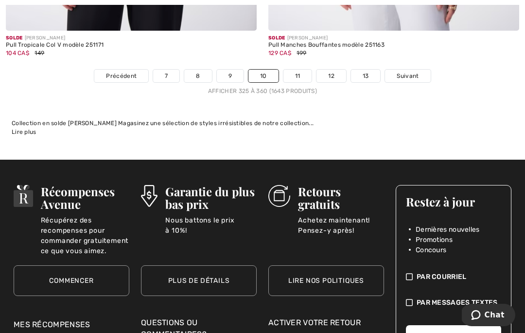
click at [414, 72] on span "Suivant" at bounding box center [408, 76] width 22 height 9
click at [411, 72] on span "Suivant" at bounding box center [408, 76] width 22 height 9
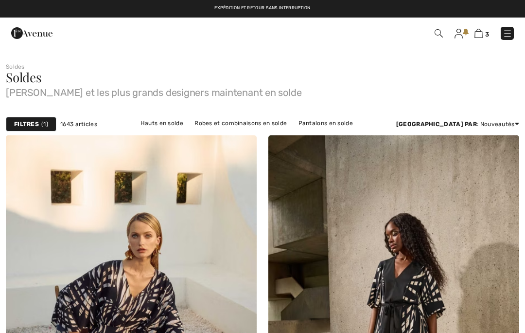
checkbox input "true"
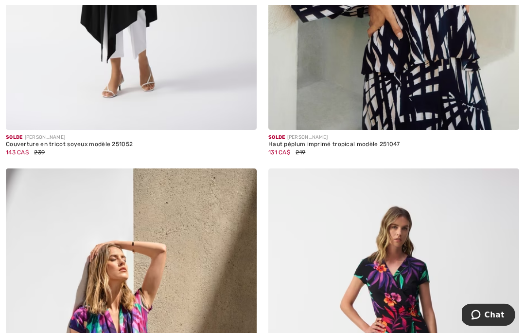
scroll to position [3386, 0]
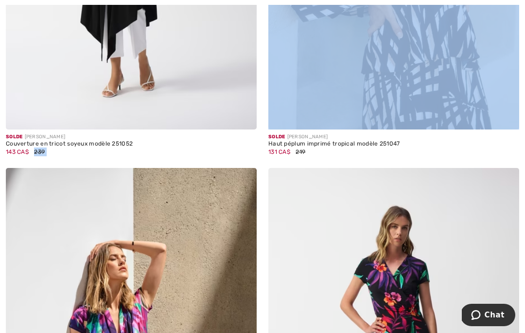
click at [462, 159] on div "Solde JOSEPH RIBKOFF Haut péplum imprimé tropical modèle 251047 131 CA$ 219" at bounding box center [394, 148] width 251 height 38
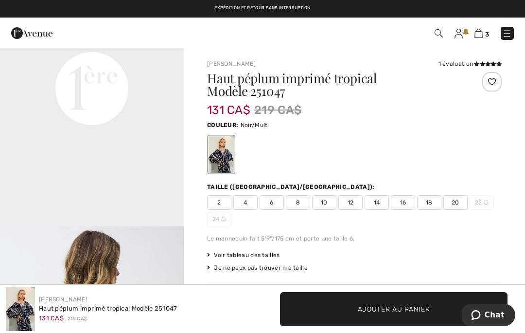
scroll to position [658, 0]
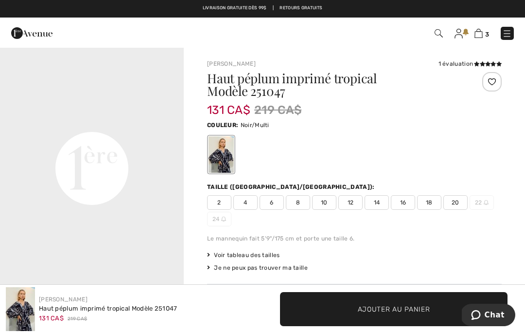
scroll to position [565, 0]
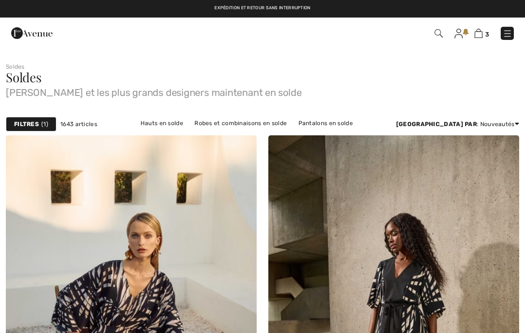
checkbox input "true"
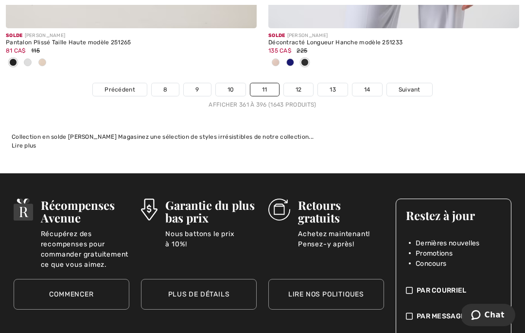
scroll to position [7837, 0]
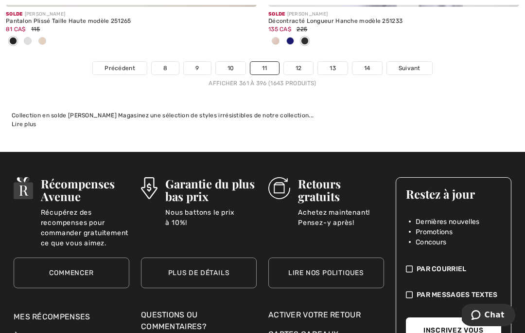
click at [411, 64] on span "Suivant" at bounding box center [410, 68] width 22 height 9
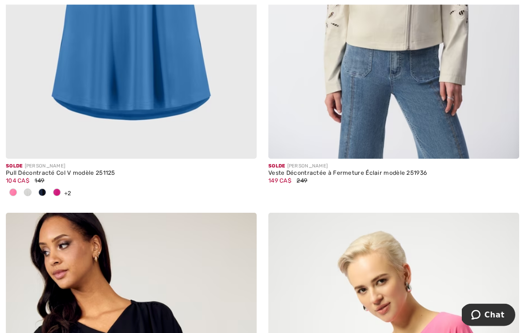
scroll to position [3836, 0]
click at [23, 186] on div at bounding box center [27, 193] width 15 height 16
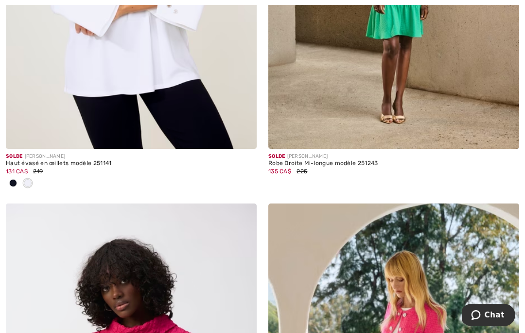
scroll to position [4706, 0]
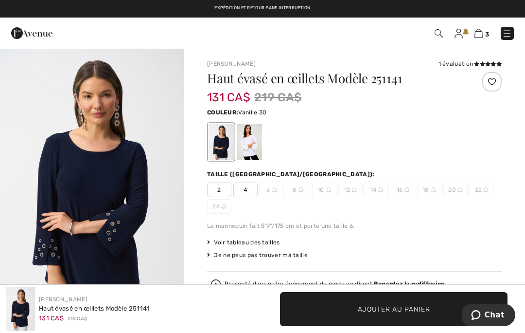
click at [252, 147] on div at bounding box center [249, 142] width 25 height 36
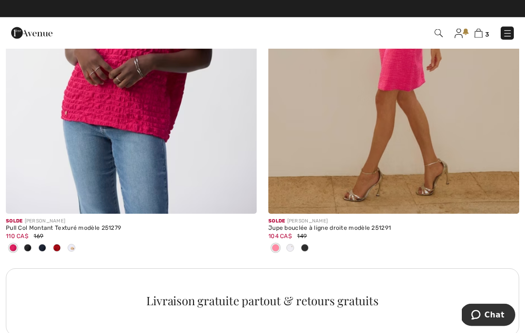
scroll to position [5078, 0]
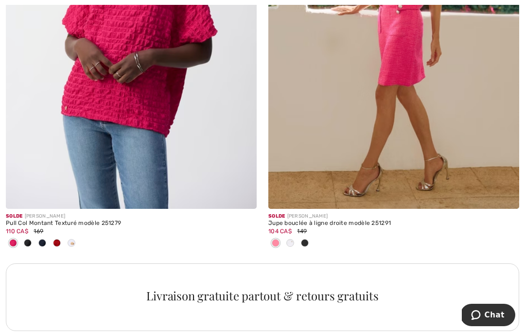
click at [39, 136] on img at bounding box center [131, 20] width 251 height 377
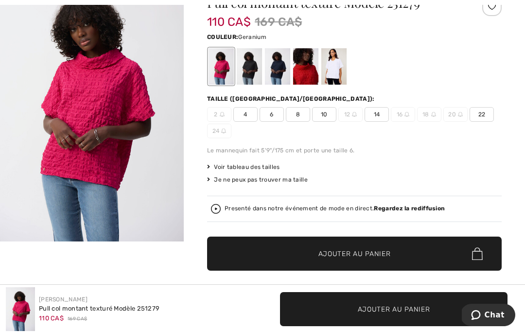
scroll to position [79, 0]
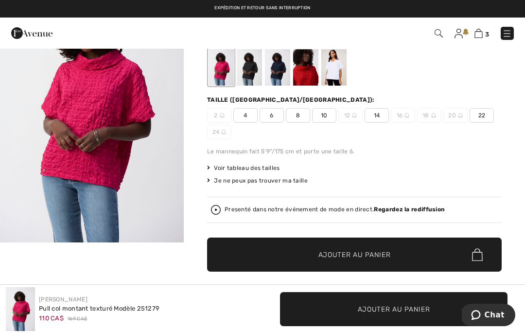
click at [336, 71] on div at bounding box center [334, 67] width 25 height 36
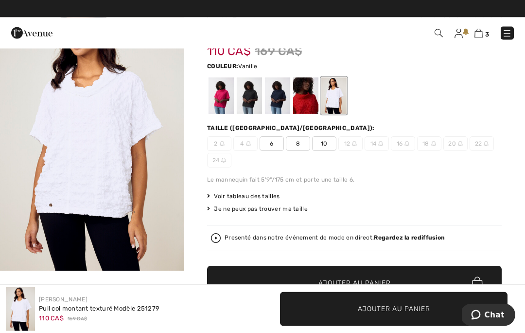
scroll to position [51, 0]
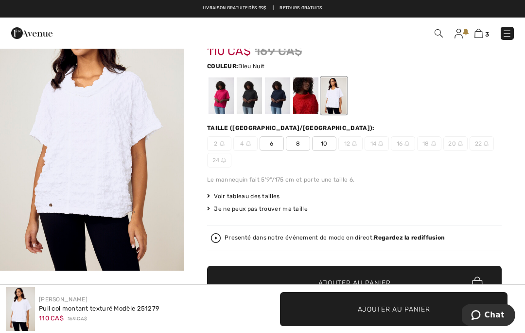
click at [283, 96] on div at bounding box center [277, 95] width 25 height 36
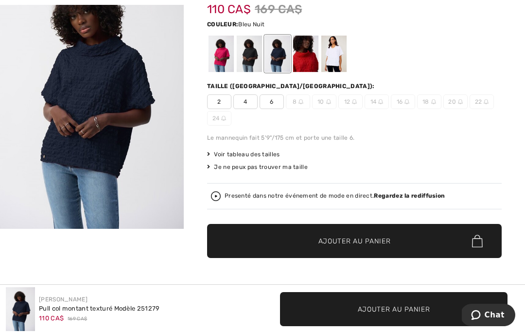
scroll to position [93, 0]
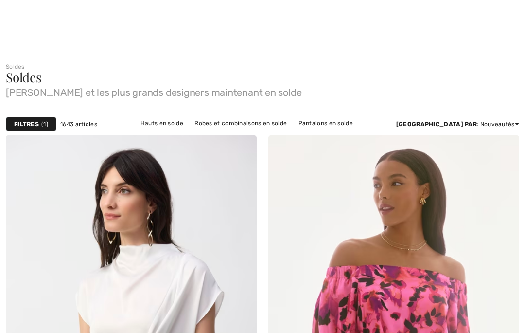
checkbox input "true"
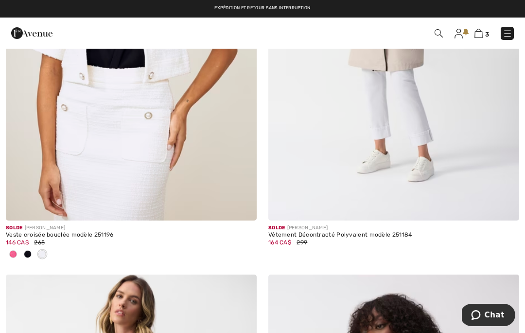
scroll to position [6442, 0]
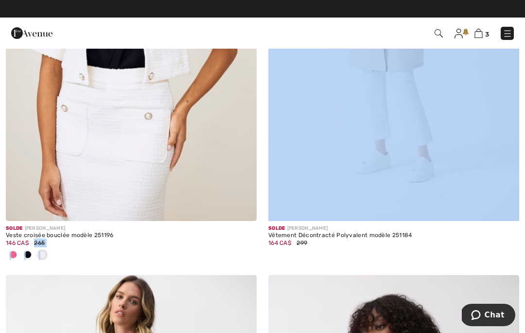
click at [33, 108] on img at bounding box center [131, 32] width 251 height 377
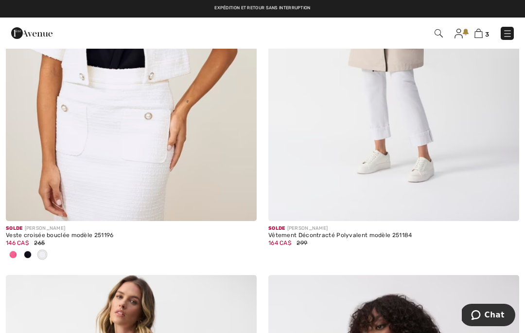
click at [355, 232] on div "Vêtement Décontracté Polyvalent modèle 251184" at bounding box center [394, 235] width 251 height 7
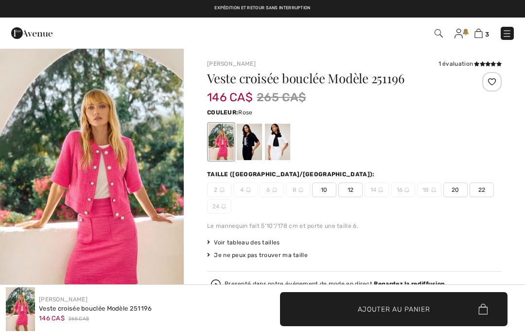
checkbox input "true"
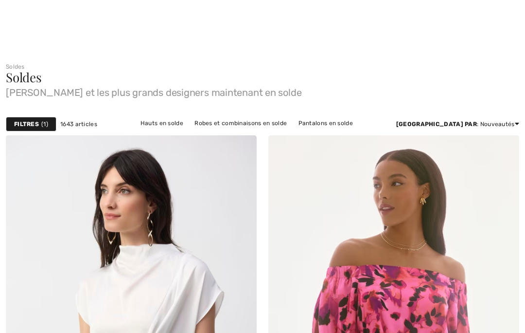
scroll to position [6442, 0]
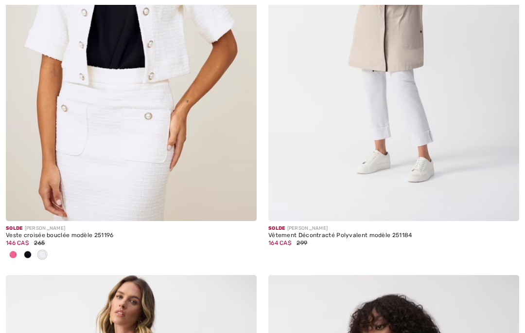
checkbox input "true"
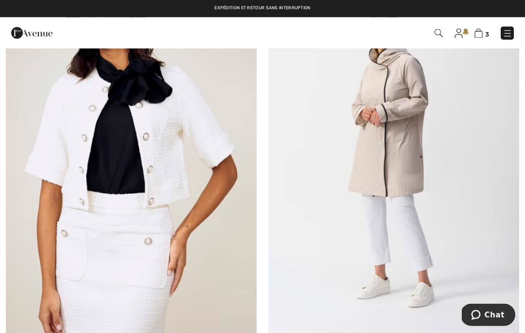
scroll to position [6313, 0]
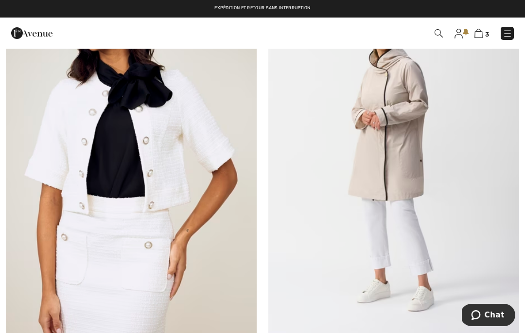
click at [391, 121] on img at bounding box center [394, 161] width 251 height 377
click at [399, 126] on img at bounding box center [394, 161] width 251 height 377
click at [400, 125] on img at bounding box center [394, 161] width 251 height 377
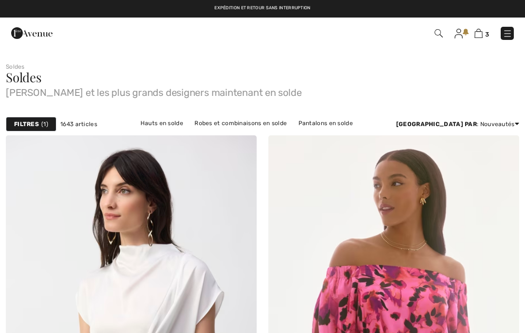
checkbox input "true"
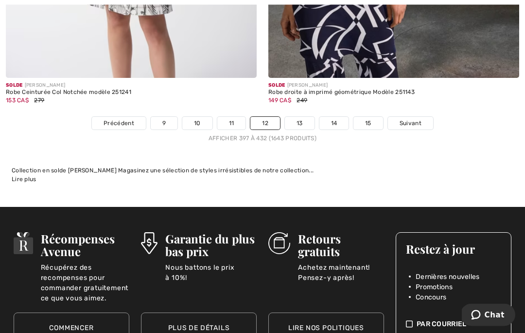
scroll to position [7884, 0]
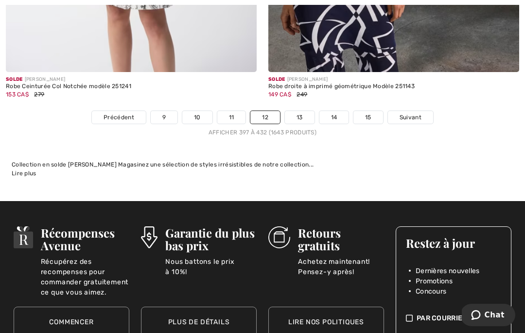
click at [412, 113] on span "Suivant" at bounding box center [411, 117] width 22 height 9
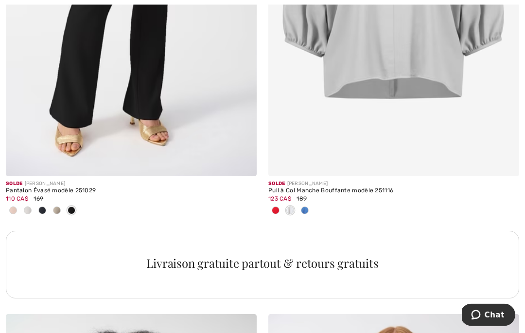
scroll to position [2491, 0]
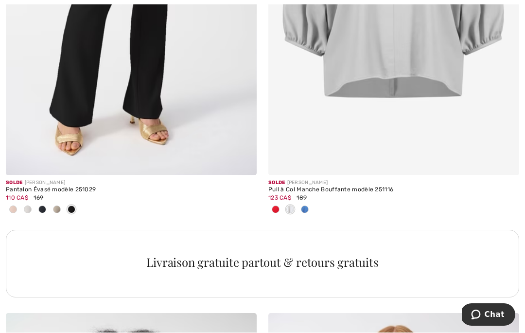
click at [28, 206] on span at bounding box center [28, 210] width 8 height 8
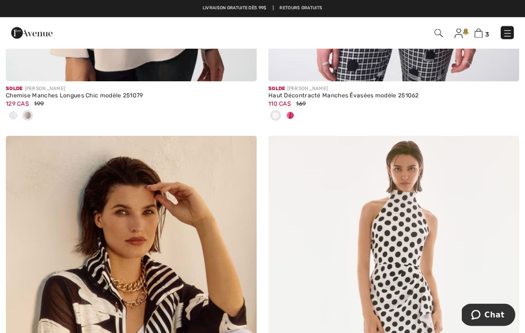
scroll to position [3087, 0]
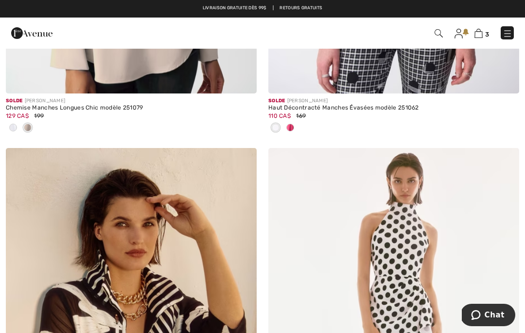
click at [10, 125] on span at bounding box center [13, 128] width 8 height 8
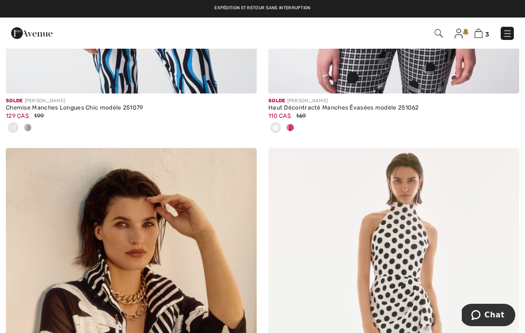
click at [12, 124] on span at bounding box center [13, 128] width 8 height 8
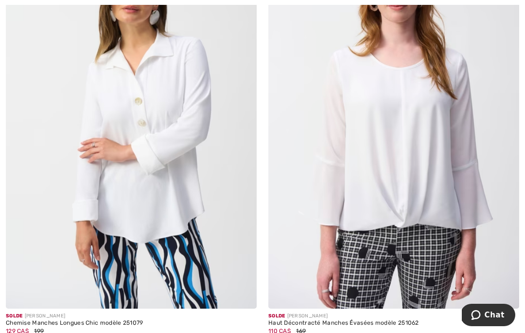
scroll to position [2877, 0]
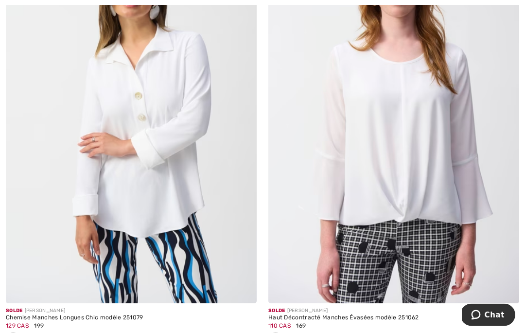
click at [39, 126] on img at bounding box center [131, 115] width 251 height 377
click at [37, 88] on img at bounding box center [131, 115] width 251 height 377
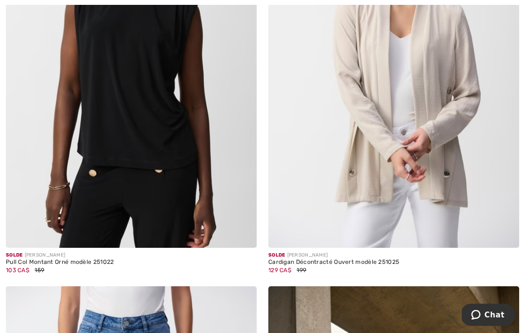
scroll to position [5586, 0]
click at [442, 69] on img at bounding box center [394, 59] width 251 height 377
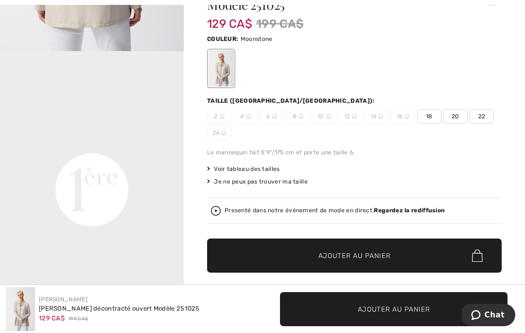
scroll to position [455, 0]
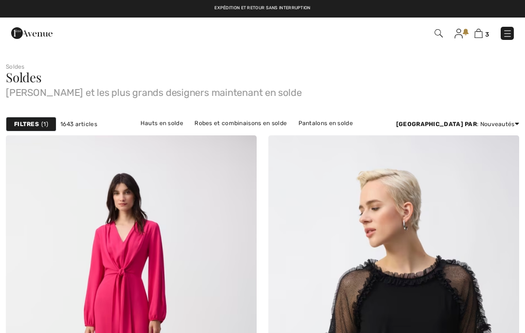
checkbox input "true"
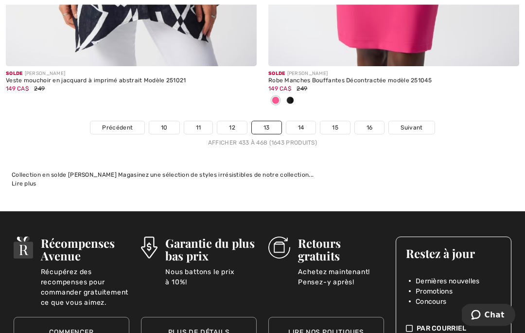
scroll to position [7858, 0]
click at [411, 123] on span "Suivant" at bounding box center [412, 127] width 22 height 9
click at [413, 123] on span "Suivant" at bounding box center [412, 127] width 22 height 9
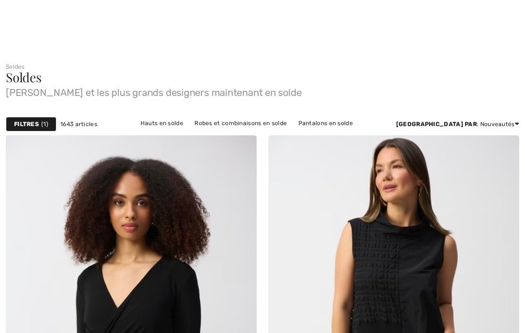
checkbox input "true"
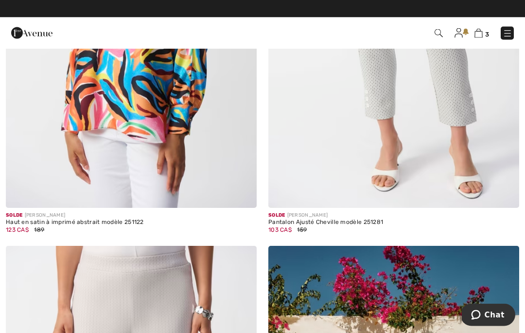
scroll to position [1150, 0]
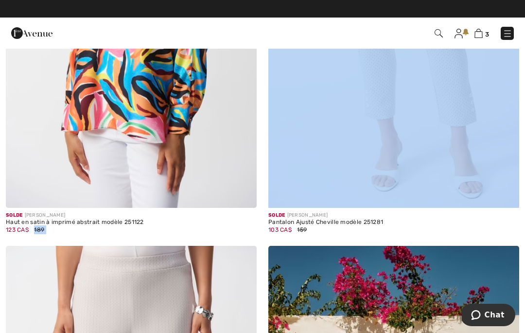
click at [28, 109] on img at bounding box center [131, 19] width 251 height 377
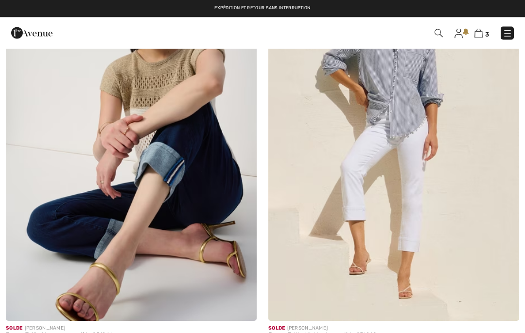
scroll to position [2273, 0]
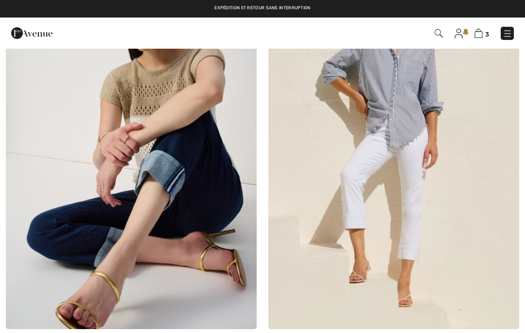
click at [414, 85] on img at bounding box center [394, 140] width 251 height 377
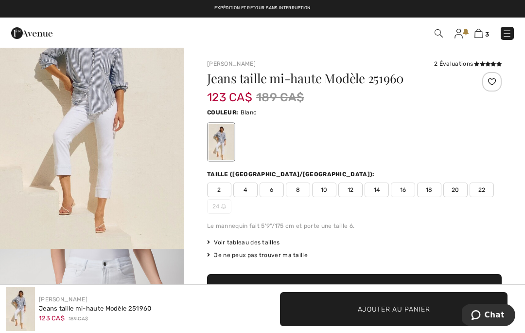
scroll to position [60, 0]
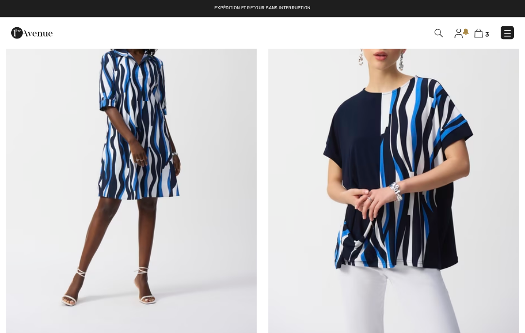
scroll to position [6208, 0]
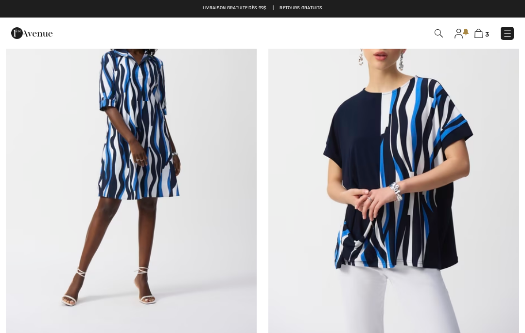
click at [431, 108] on img at bounding box center [394, 154] width 251 height 377
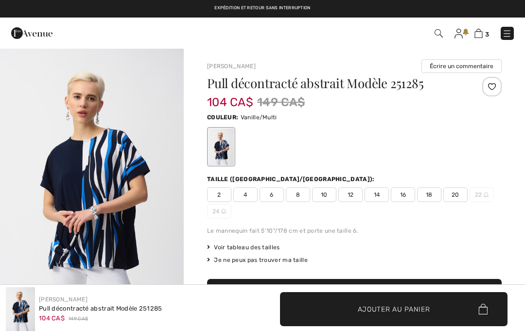
checkbox input "true"
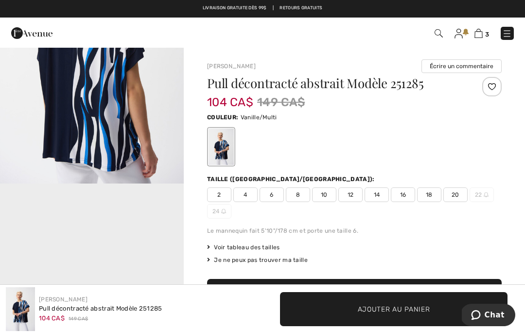
scroll to position [417, 0]
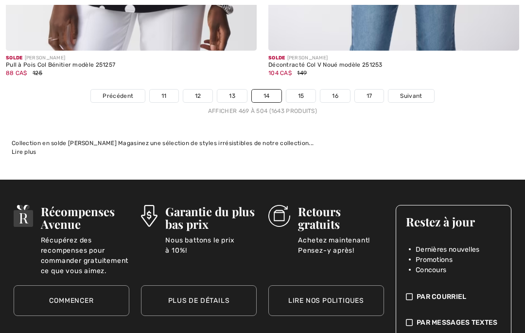
scroll to position [7744, 0]
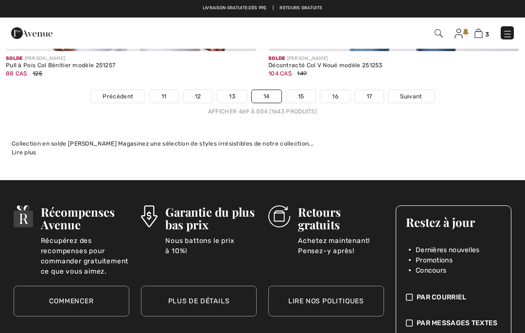
click at [412, 92] on span "Suivant" at bounding box center [411, 96] width 22 height 9
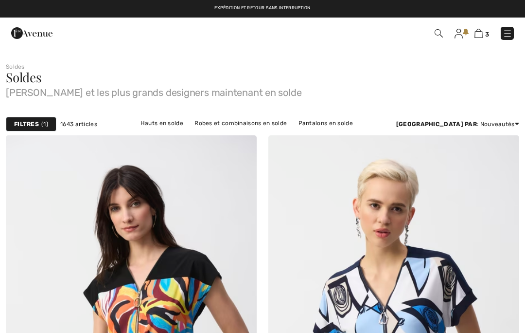
checkbox input "true"
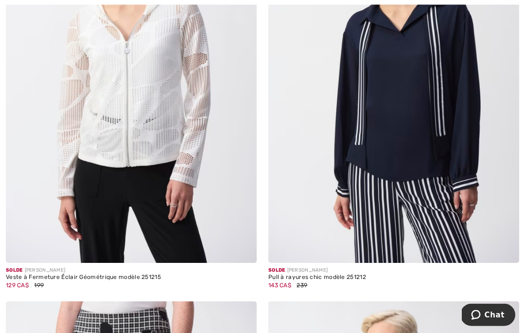
scroll to position [1941, 0]
click at [42, 135] on img at bounding box center [131, 74] width 251 height 377
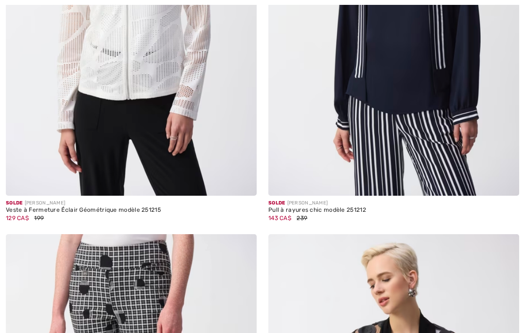
checkbox input "true"
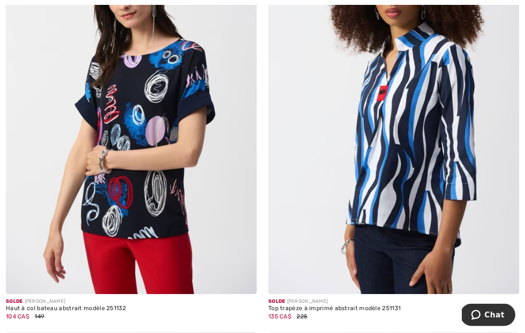
scroll to position [4067, 0]
click at [438, 104] on img at bounding box center [394, 105] width 251 height 377
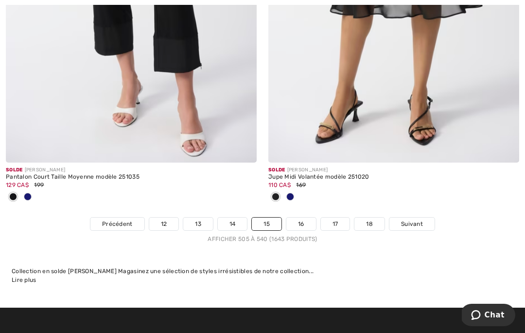
scroll to position [7601, 0]
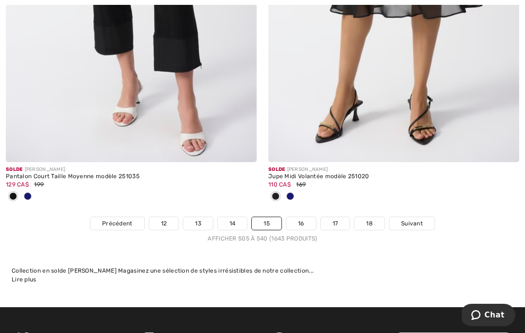
click at [414, 219] on span "Suivant" at bounding box center [412, 223] width 22 height 9
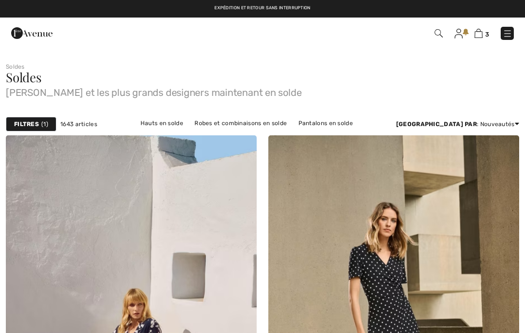
checkbox input "true"
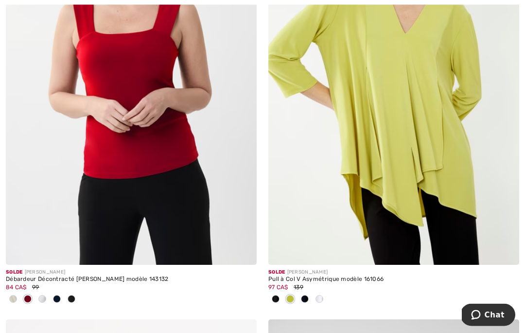
scroll to position [2852, 0]
click at [457, 72] on img at bounding box center [394, 76] width 251 height 377
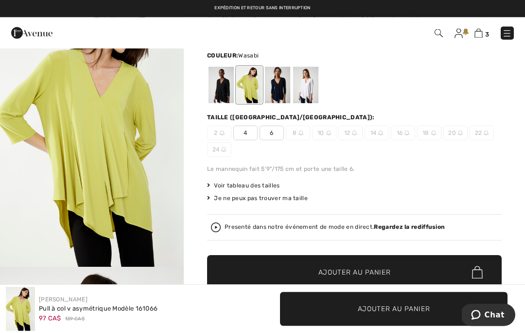
scroll to position [32, 0]
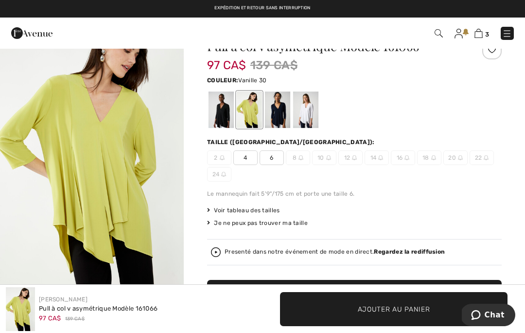
click at [303, 108] on div at bounding box center [305, 109] width 25 height 36
click at [304, 109] on div at bounding box center [305, 109] width 25 height 36
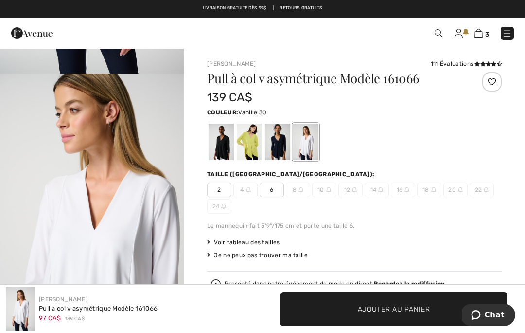
scroll to position [251, 0]
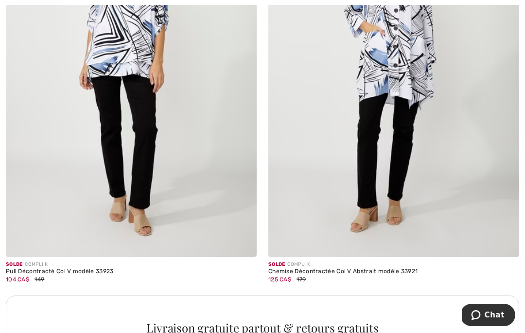
scroll to position [4999, 0]
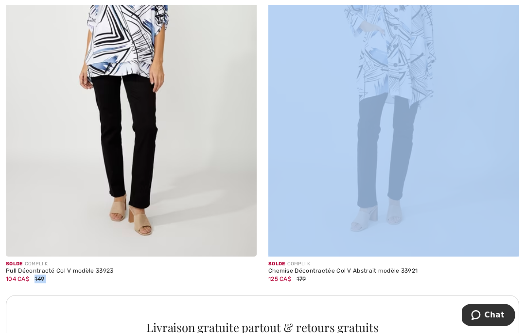
click at [426, 45] on img at bounding box center [394, 68] width 251 height 377
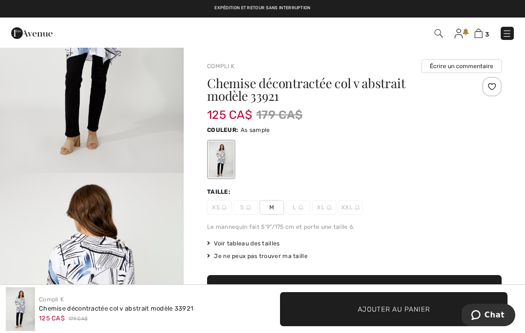
scroll to position [143, 0]
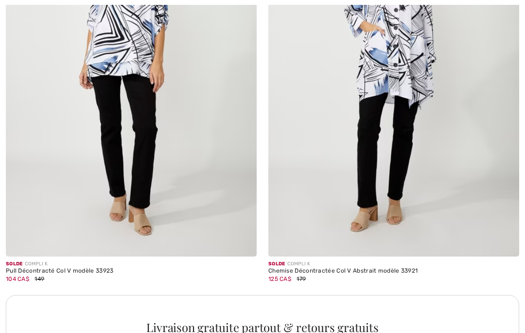
checkbox input "true"
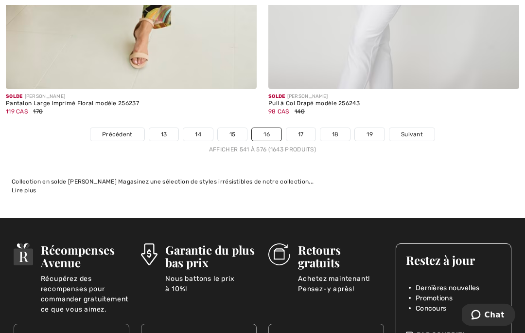
scroll to position [7786, 0]
click at [415, 130] on span "Suivant" at bounding box center [412, 134] width 22 height 9
click at [420, 130] on span "Suivant" at bounding box center [412, 134] width 22 height 9
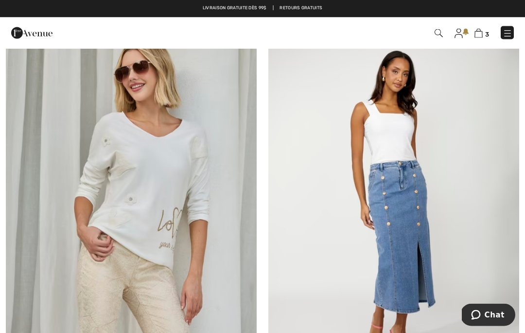
scroll to position [6938, 0]
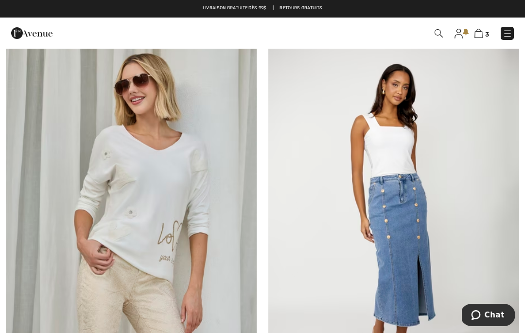
click at [208, 202] on img at bounding box center [131, 222] width 251 height 377
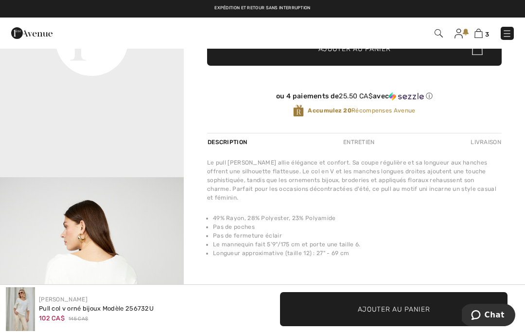
scroll to position [431, 0]
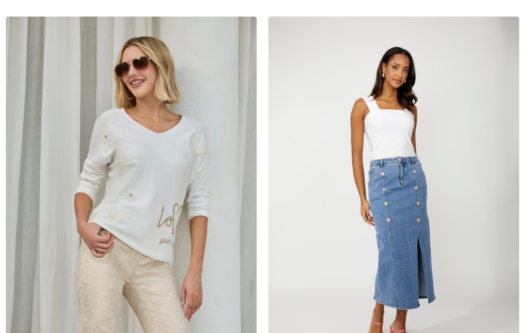
checkbox input "true"
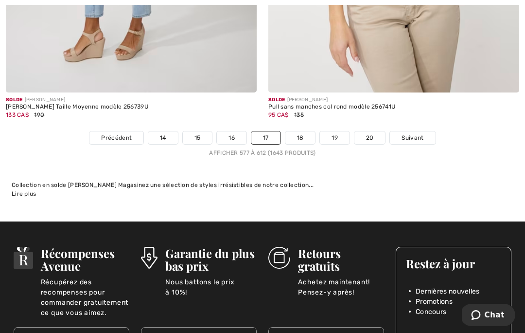
scroll to position [7676, 0]
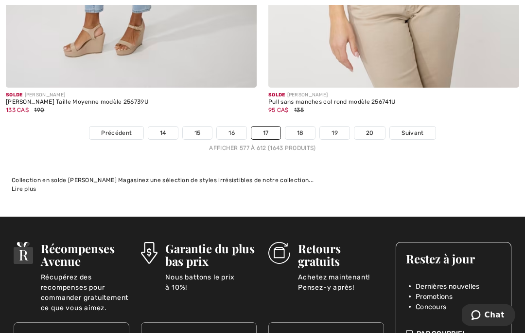
click at [302, 126] on link "18" at bounding box center [301, 132] width 30 height 13
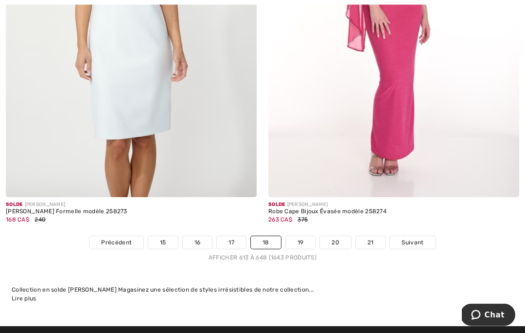
scroll to position [7566, 0]
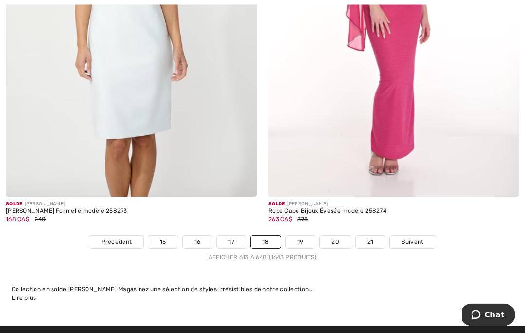
click at [407, 238] on span "Suivant" at bounding box center [413, 242] width 22 height 9
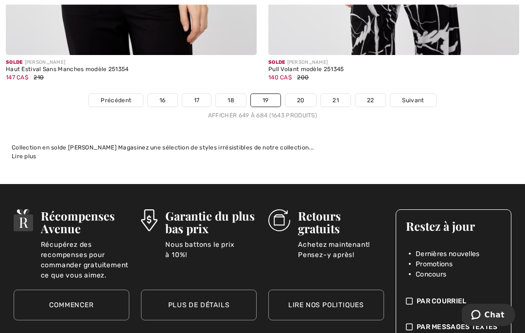
scroll to position [7750, 0]
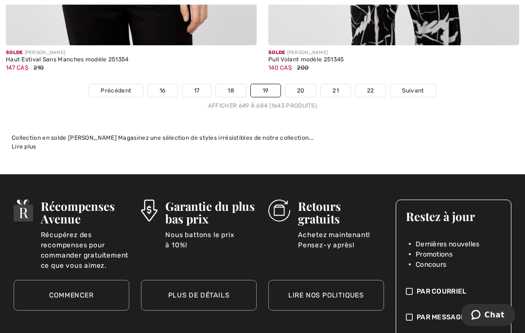
click at [306, 85] on link "20" at bounding box center [301, 91] width 31 height 13
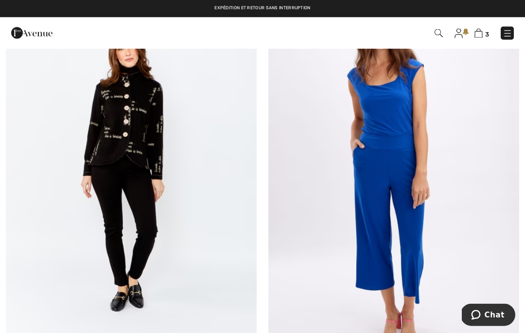
scroll to position [7421, 0]
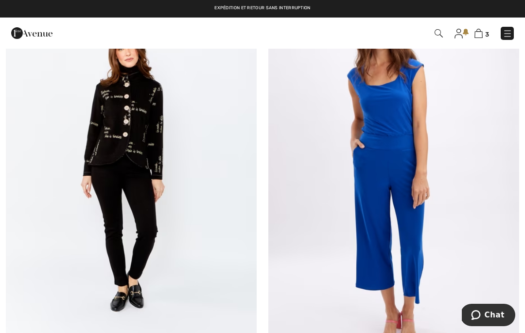
click at [162, 126] on img at bounding box center [131, 170] width 251 height 377
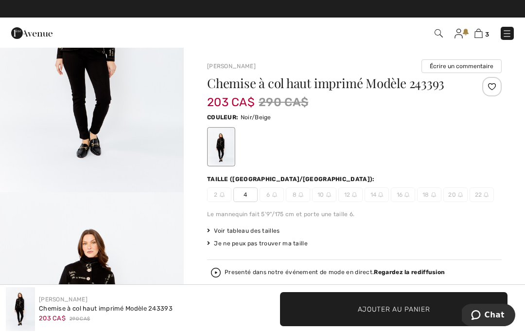
scroll to position [112, 0]
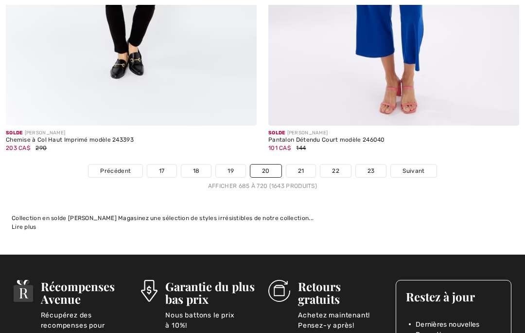
scroll to position [7654, 0]
click at [416, 166] on span "Suivant" at bounding box center [414, 170] width 22 height 9
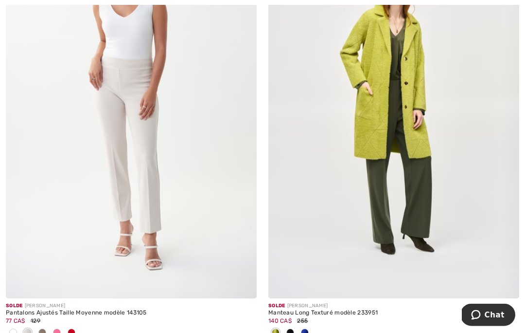
scroll to position [4510, 0]
click at [300, 332] on div at bounding box center [305, 333] width 15 height 16
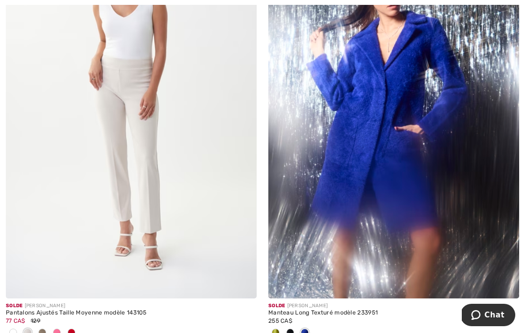
click at [291, 329] on span at bounding box center [291, 332] width 8 height 8
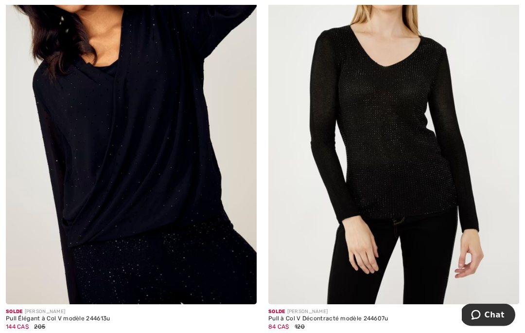
scroll to position [7539, 0]
click at [203, 232] on img at bounding box center [131, 116] width 251 height 377
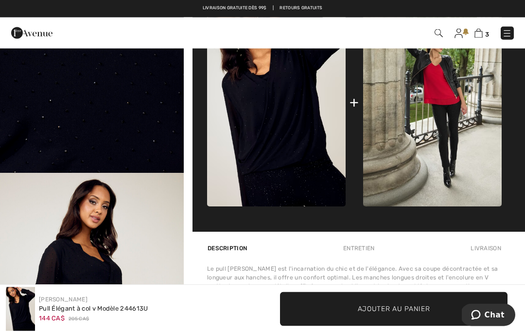
scroll to position [416, 0]
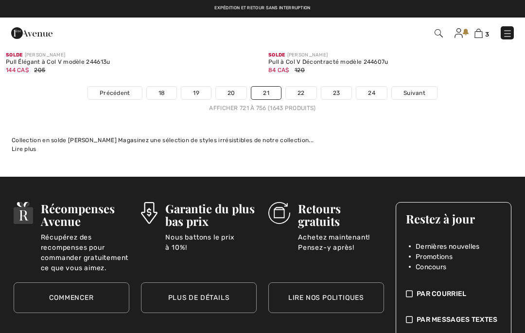
scroll to position [7776, 0]
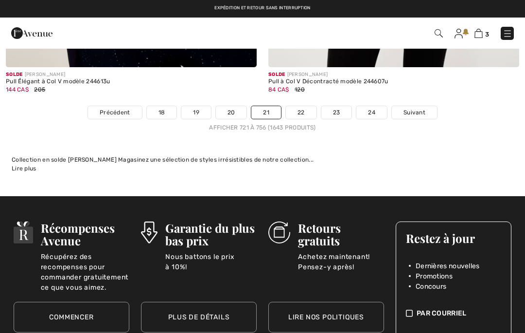
click at [304, 106] on link "22" at bounding box center [301, 112] width 31 height 13
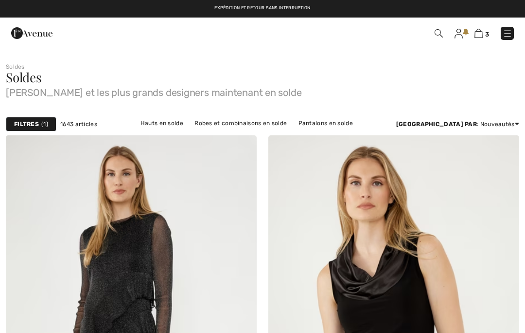
checkbox input "true"
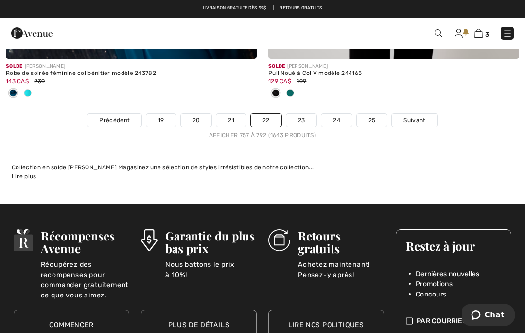
scroll to position [7661, 0]
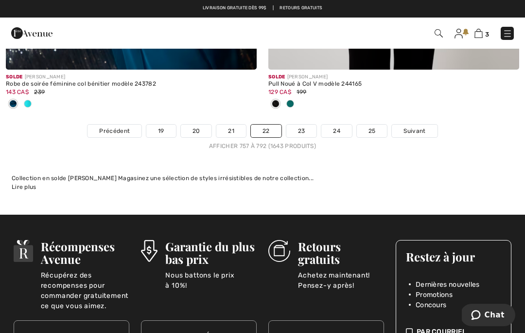
click at [417, 126] on span "Suivant" at bounding box center [415, 130] width 22 height 9
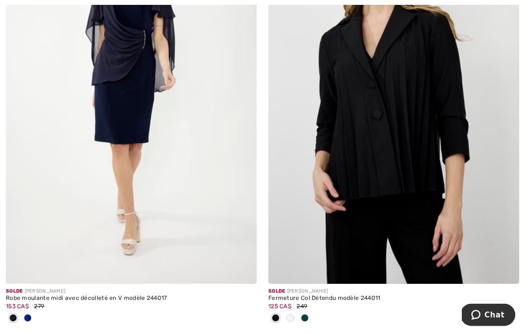
scroll to position [1489, 0]
click at [292, 316] on span at bounding box center [291, 318] width 8 height 8
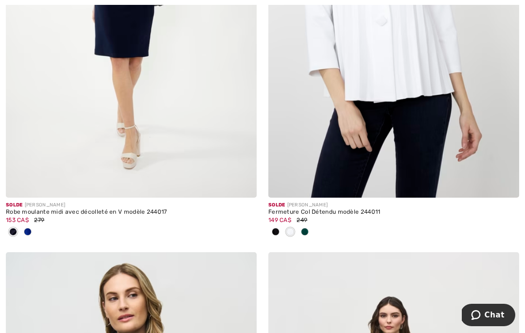
scroll to position [1588, 0]
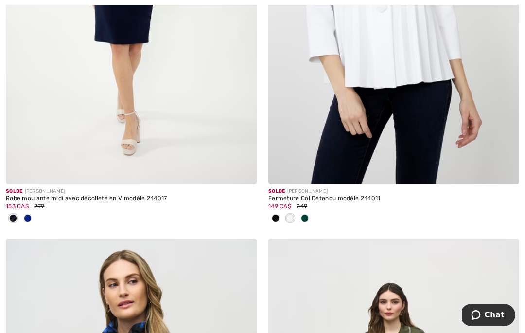
click at [496, 149] on div at bounding box center [499, 164] width 40 height 40
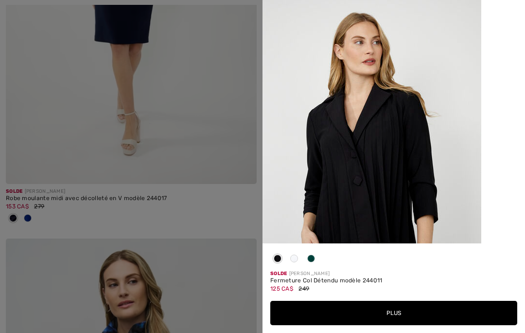
click at [500, 180] on div "Your browser does not support the video tag." at bounding box center [394, 121] width 263 height 243
click at [431, 246] on img at bounding box center [372, 164] width 219 height 328
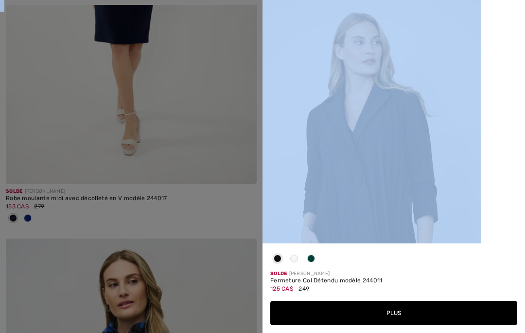
click at [509, 208] on div "Your browser does not support the video tag." at bounding box center [394, 121] width 263 height 243
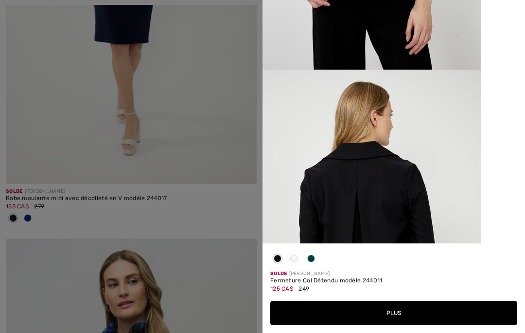
scroll to position [262, 0]
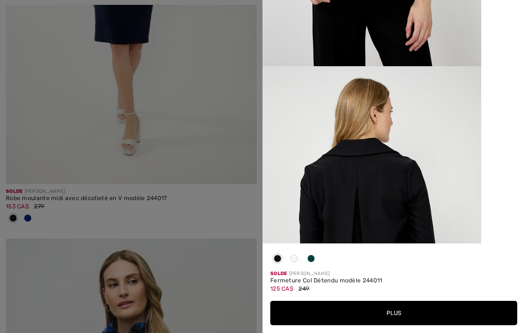
click at [233, 194] on div at bounding box center [262, 166] width 525 height 333
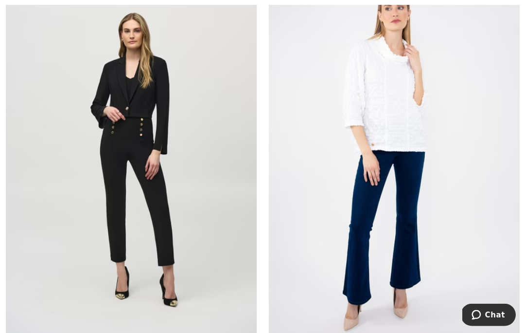
scroll to position [7512, 0]
click at [422, 112] on img at bounding box center [394, 159] width 251 height 377
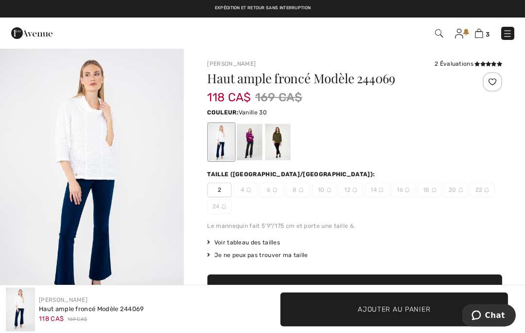
click at [255, 139] on div at bounding box center [249, 142] width 25 height 36
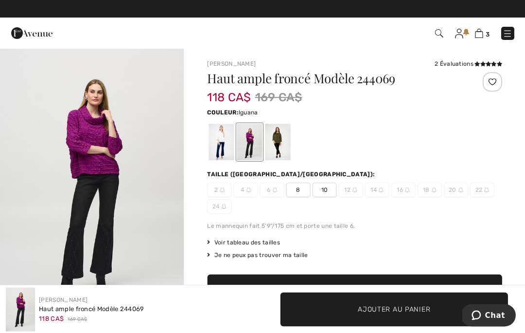
click at [285, 135] on div at bounding box center [277, 142] width 25 height 36
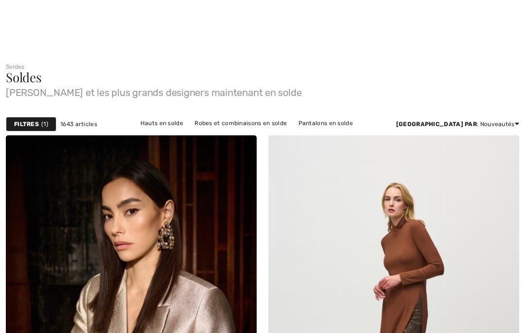
checkbox input "true"
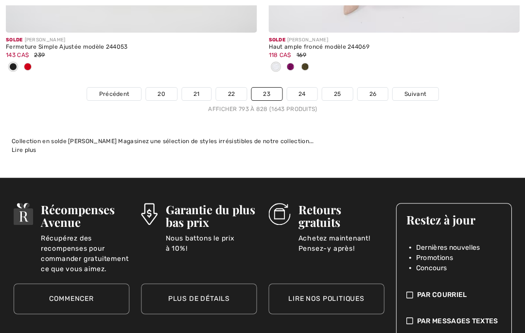
scroll to position [7830, 0]
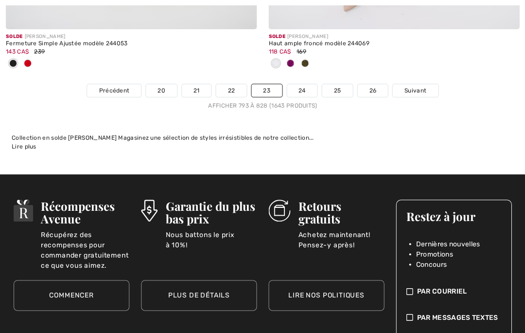
click at [419, 86] on span "Suivant" at bounding box center [415, 90] width 22 height 9
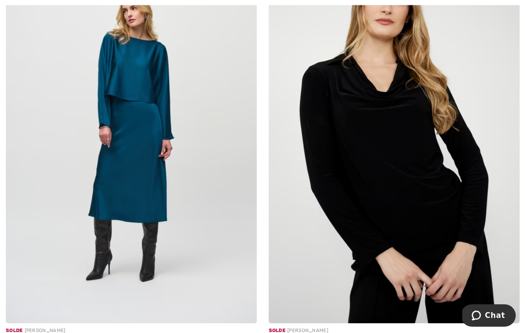
scroll to position [189, 0]
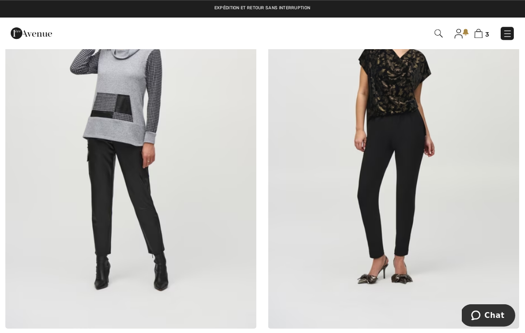
scroll to position [4895, 0]
click at [197, 138] on img at bounding box center [131, 139] width 251 height 377
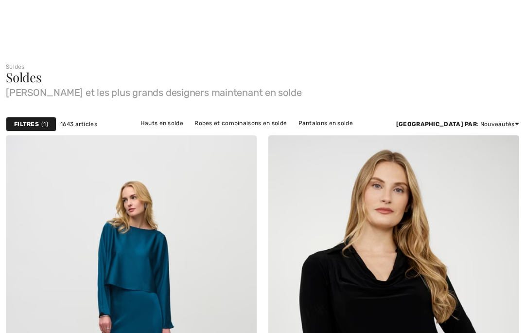
checkbox input "true"
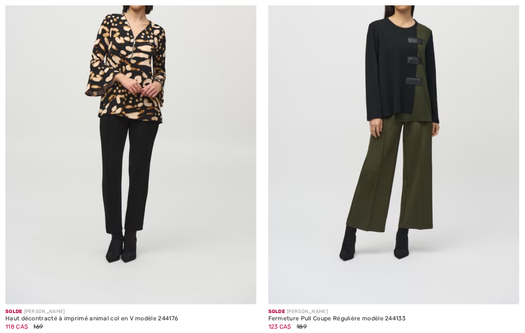
scroll to position [5417, 0]
click at [206, 174] on img at bounding box center [131, 115] width 251 height 377
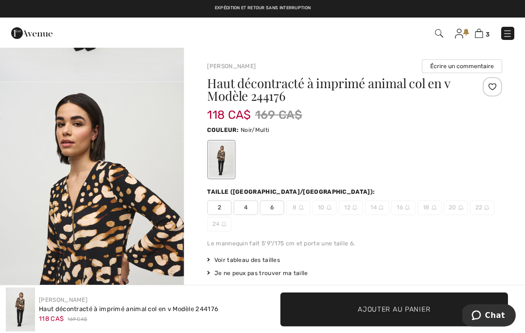
scroll to position [238, 0]
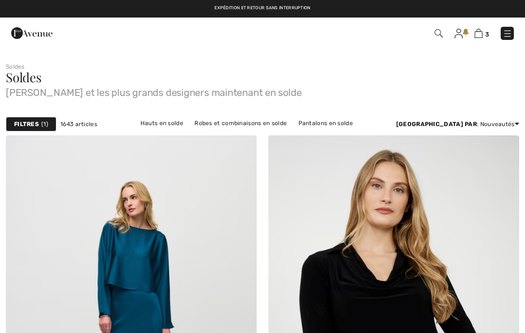
checkbox input "true"
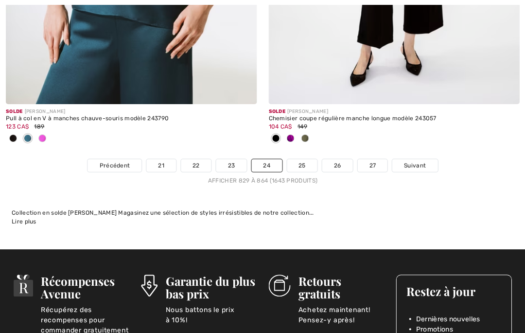
scroll to position [7728, 0]
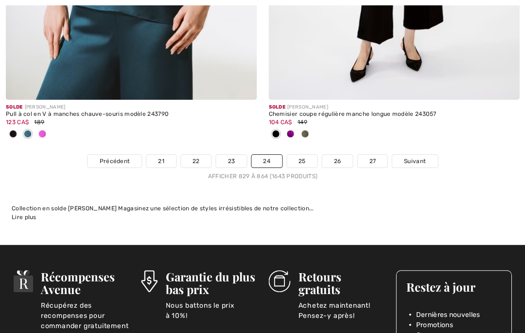
click at [311, 155] on link "25" at bounding box center [302, 161] width 31 height 13
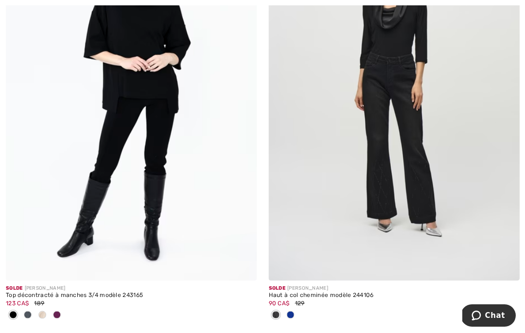
scroll to position [6815, 0]
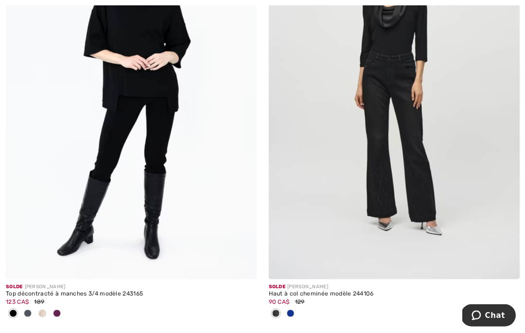
click at [48, 306] on div at bounding box center [42, 314] width 15 height 16
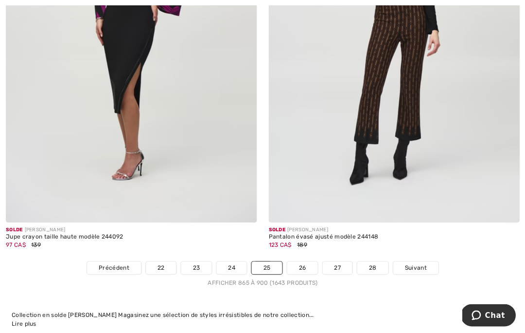
scroll to position [7734, 0]
click at [309, 261] on link "26" at bounding box center [302, 267] width 31 height 13
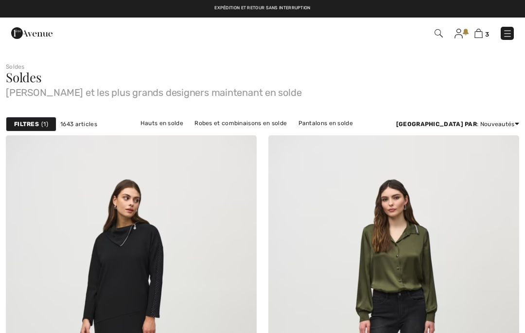
scroll to position [15, 0]
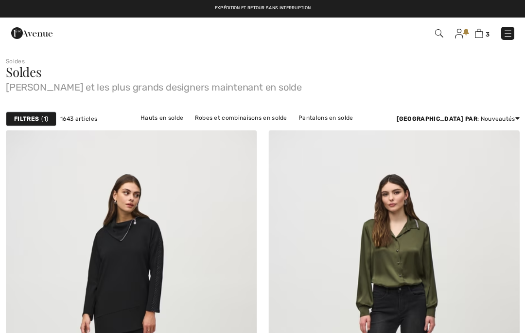
checkbox input "true"
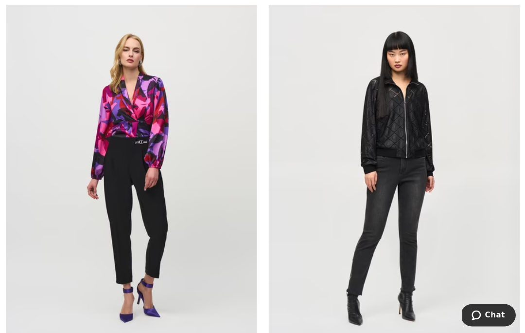
scroll to position [978, 0]
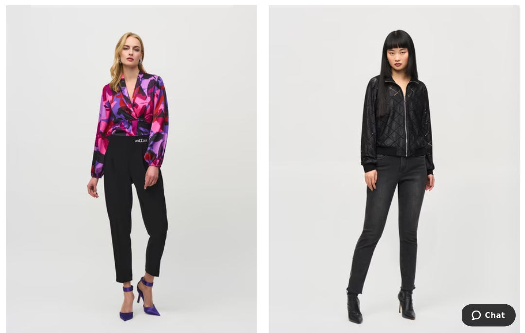
click at [144, 114] on img at bounding box center [131, 175] width 251 height 377
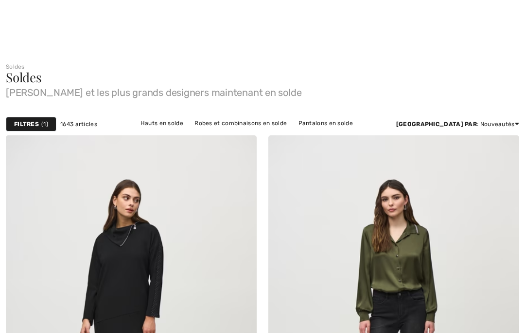
checkbox input "true"
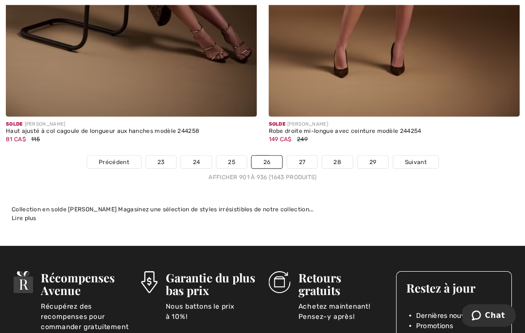
scroll to position [7626, 0]
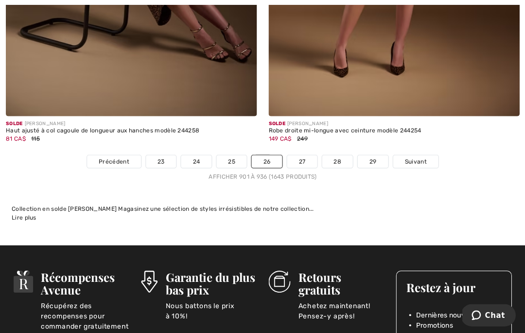
click at [306, 155] on link "27" at bounding box center [302, 161] width 30 height 13
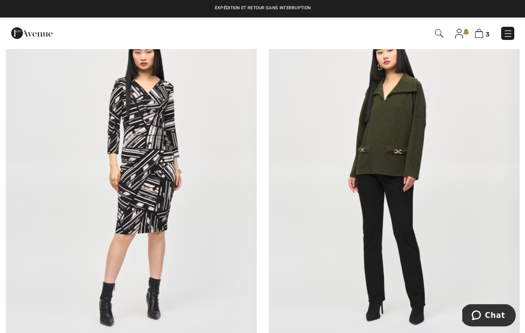
scroll to position [5768, 0]
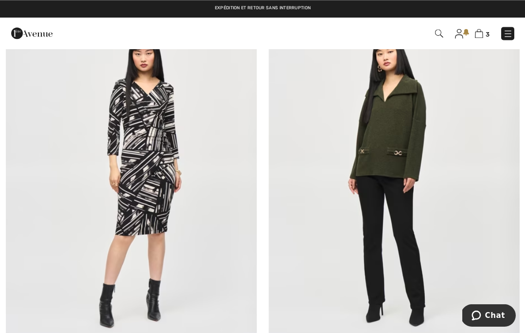
click at [401, 139] on img at bounding box center [394, 180] width 251 height 377
click at [400, 97] on img at bounding box center [394, 180] width 251 height 377
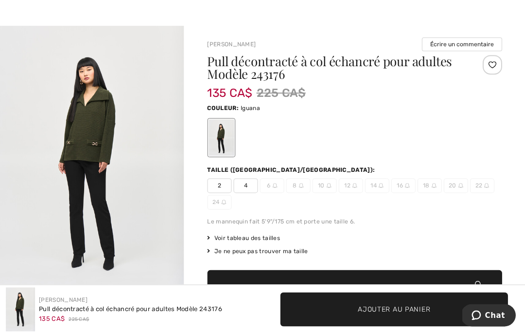
scroll to position [22, 0]
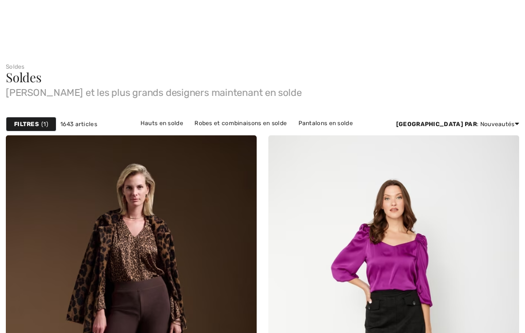
scroll to position [5842, 0]
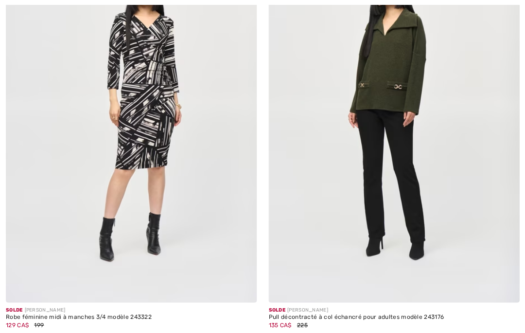
checkbox input "true"
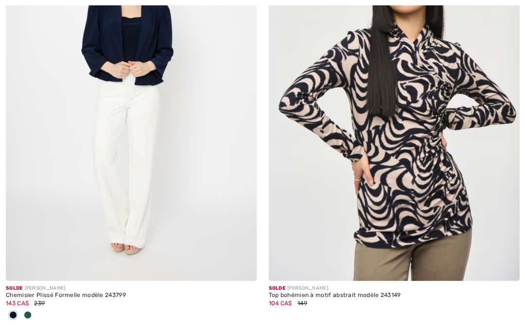
scroll to position [7548, 0]
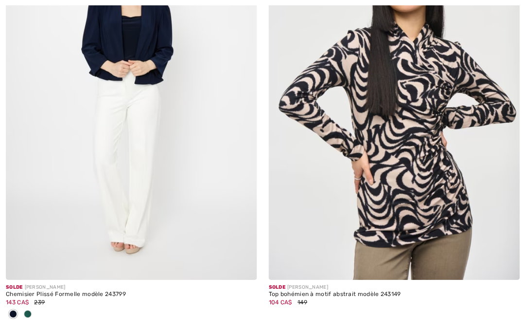
click at [391, 290] on div "Top bohémien à motif abstrait modèle 243149" at bounding box center [394, 293] width 251 height 7
click at [429, 206] on img at bounding box center [394, 91] width 251 height 377
click at [429, 164] on img at bounding box center [394, 91] width 251 height 377
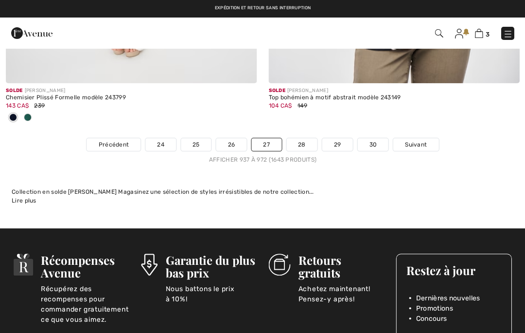
scroll to position [7730, 0]
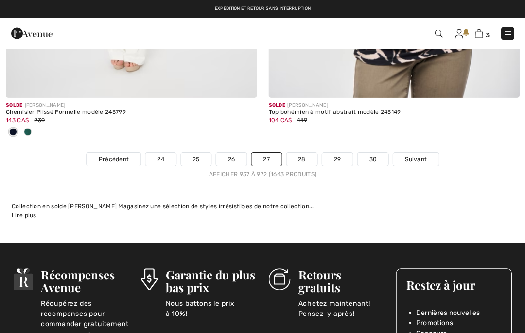
click at [308, 154] on link "28" at bounding box center [302, 158] width 31 height 13
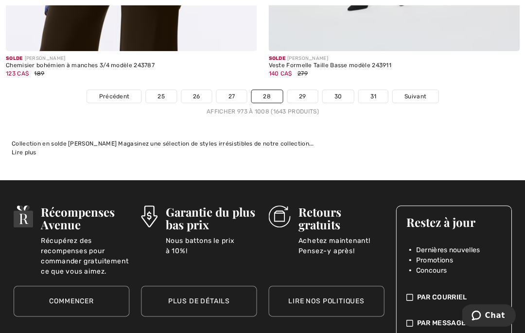
scroll to position [7763, 0]
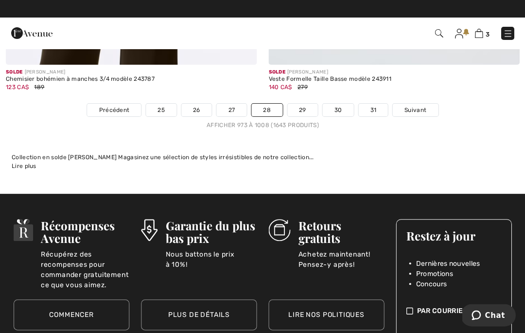
click at [420, 106] on span "Suivant" at bounding box center [415, 110] width 22 height 9
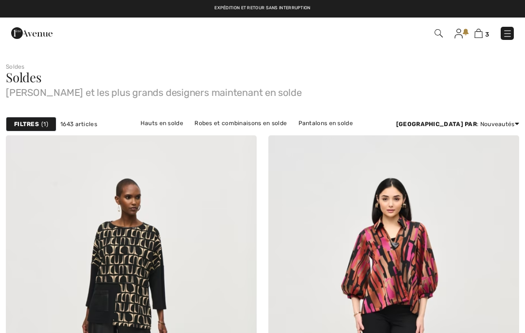
checkbox input "true"
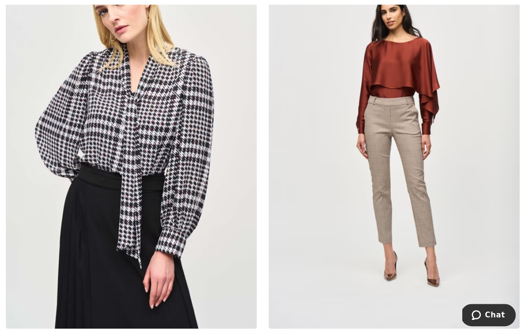
scroll to position [4017, 0]
click at [191, 170] on img at bounding box center [131, 139] width 251 height 377
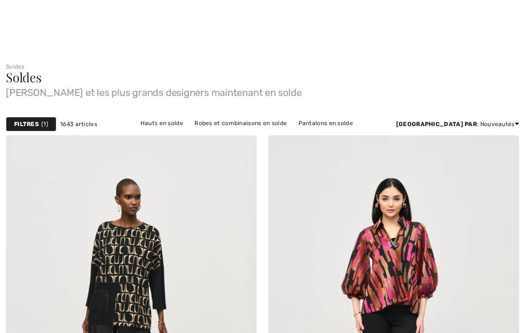
checkbox input "true"
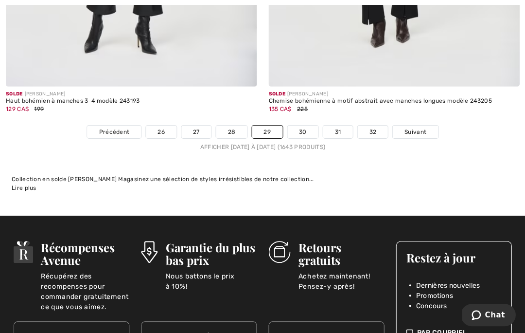
scroll to position [7709, 0]
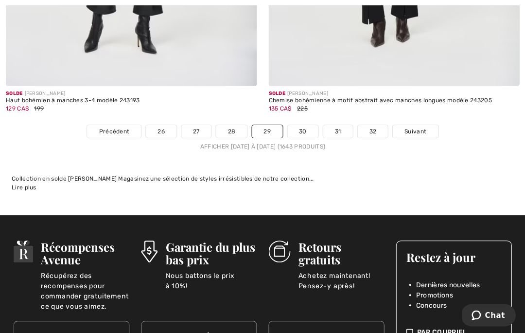
click at [305, 126] on link "30" at bounding box center [303, 131] width 31 height 13
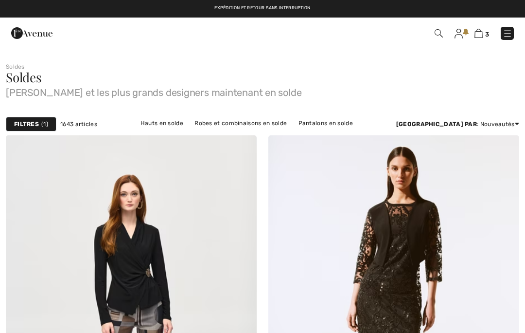
click at [517, 90] on span "[PERSON_NAME] et les plus grands designers maintenant en solde" at bounding box center [263, 91] width 514 height 14
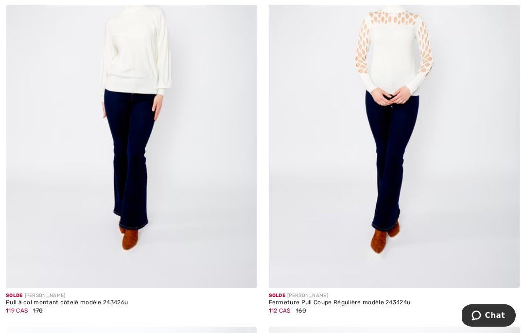
scroll to position [7045, 0]
click at [238, 183] on img at bounding box center [131, 99] width 251 height 377
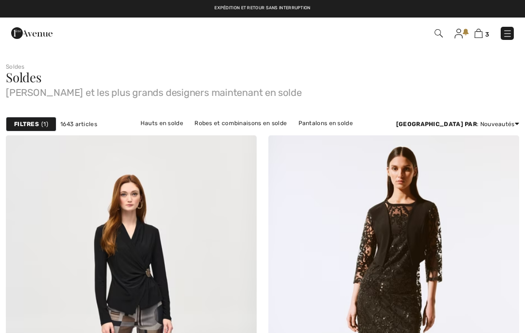
checkbox input "true"
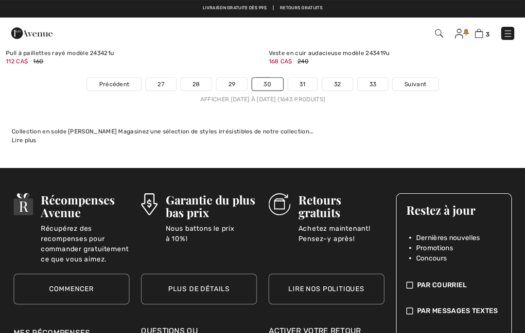
scroll to position [7708, 0]
click at [513, 29] on link at bounding box center [507, 33] width 13 height 13
click at [309, 78] on link "31" at bounding box center [303, 84] width 30 height 13
click at [306, 35] on span "3" at bounding box center [371, 33] width 288 height 13
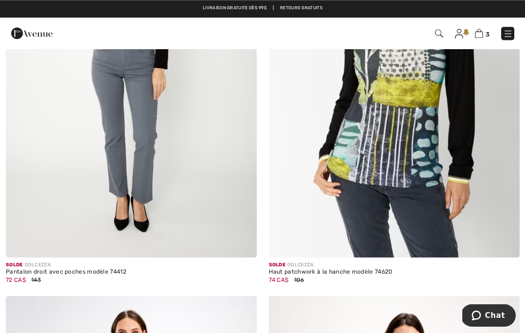
scroll to position [2827, 0]
click at [406, 138] on img at bounding box center [394, 68] width 251 height 377
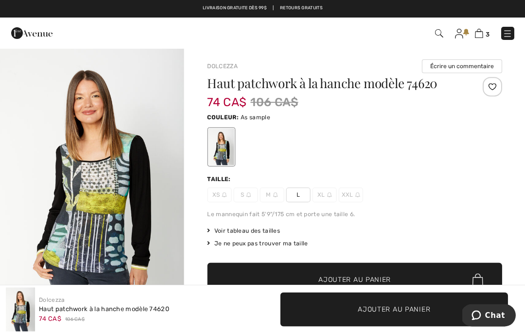
click at [270, 231] on span "Voir tableau des tailles" at bounding box center [243, 230] width 73 height 9
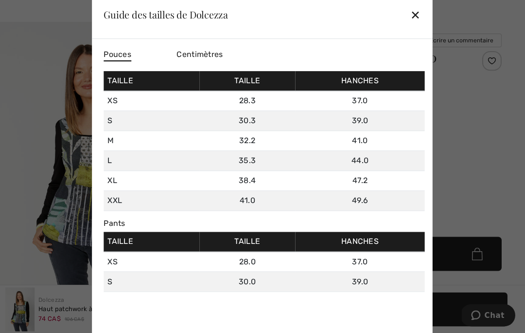
scroll to position [26, 0]
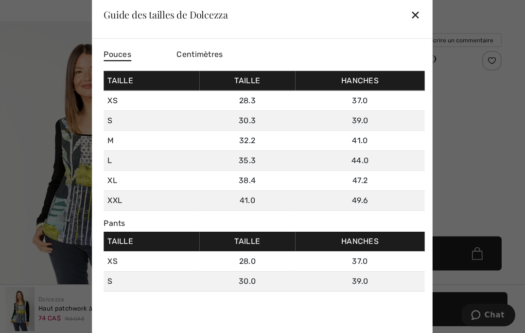
click at [206, 59] on div "Centimètres" at bounding box center [213, 55] width 73 height 17
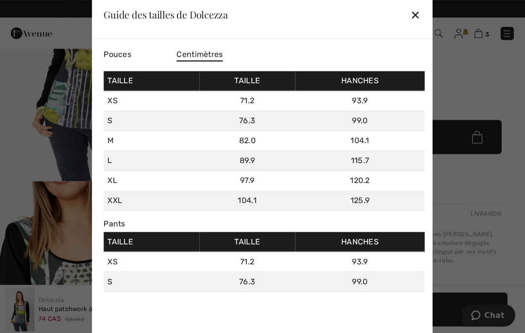
scroll to position [142, 0]
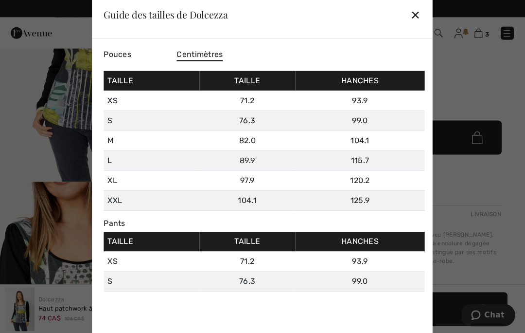
click at [419, 12] on div "✕" at bounding box center [416, 14] width 10 height 20
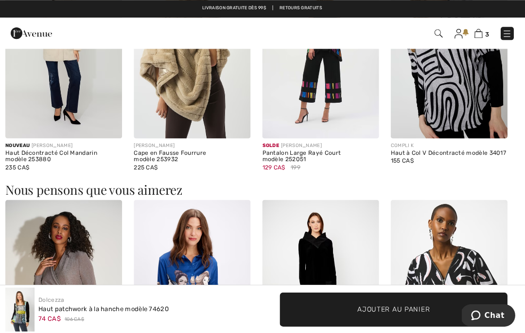
scroll to position [634, 0]
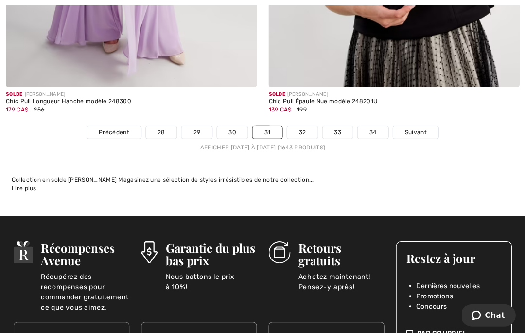
scroll to position [7660, 0]
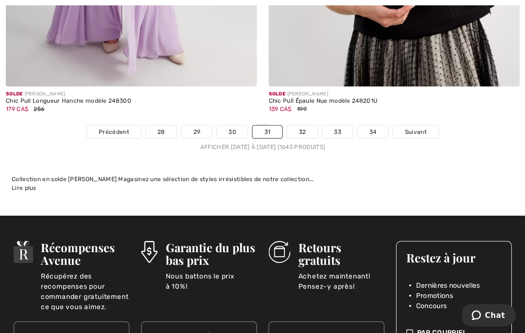
click at [418, 127] on span "Suivant" at bounding box center [416, 131] width 22 height 9
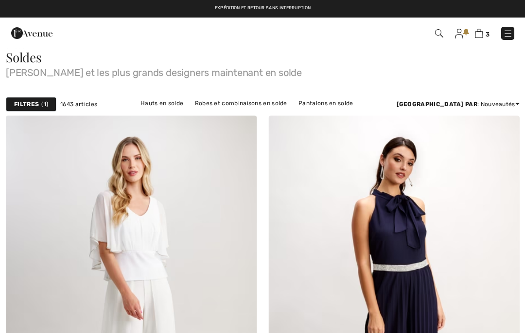
checkbox input "true"
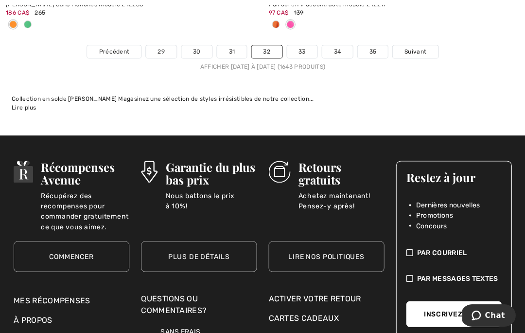
scroll to position [7917, 0]
click at [308, 46] on link "33" at bounding box center [302, 51] width 31 height 13
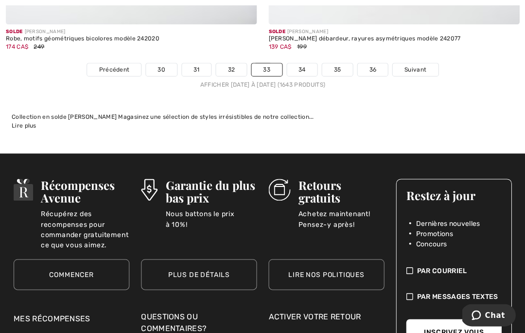
scroll to position [7916, 0]
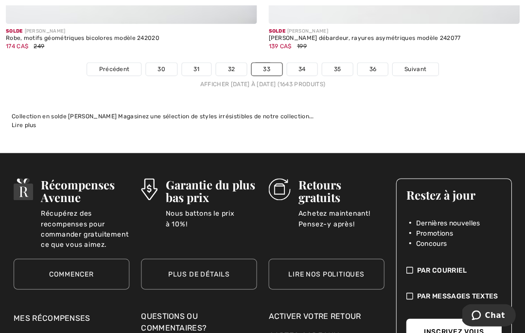
click at [339, 63] on link "35" at bounding box center [337, 69] width 31 height 13
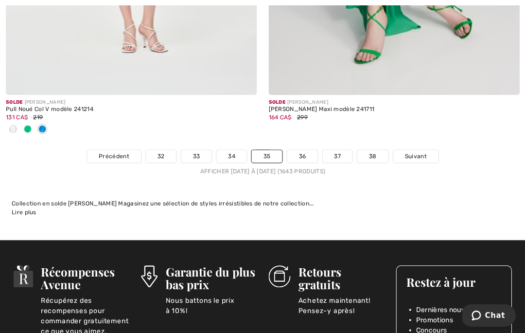
scroll to position [7797, 0]
click at [420, 152] on span "Suivant" at bounding box center [416, 156] width 22 height 9
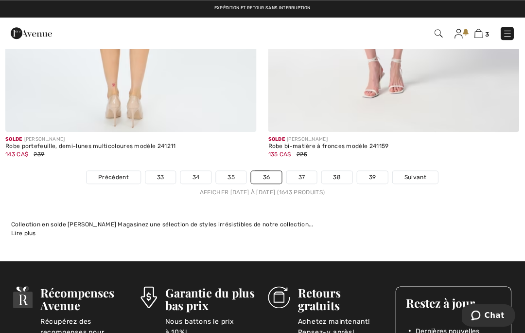
scroll to position [7804, 0]
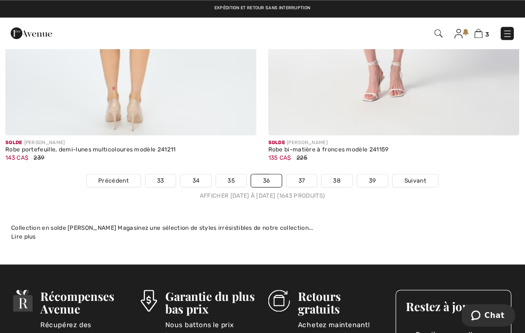
click at [422, 176] on span "Suivant" at bounding box center [416, 180] width 22 height 9
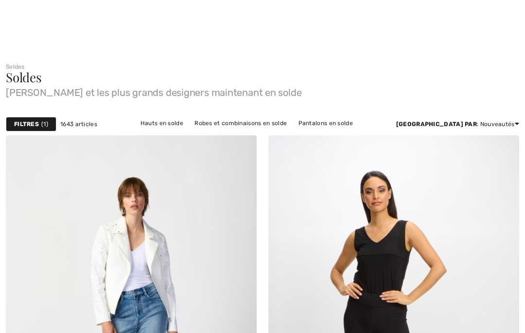
checkbox input "true"
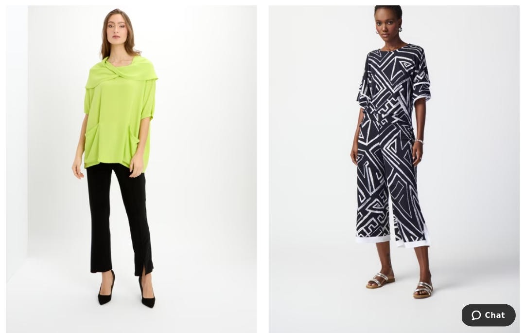
scroll to position [6281, 0]
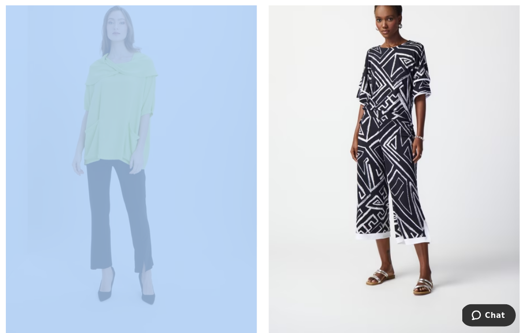
click at [21, 249] on img at bounding box center [131, 145] width 251 height 377
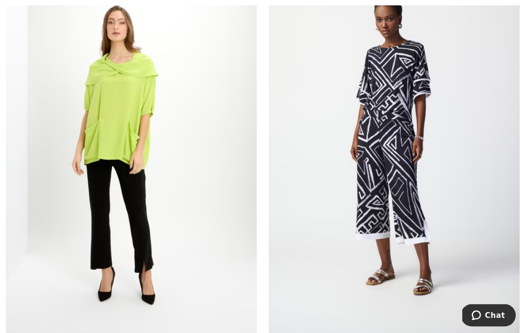
click at [508, 57] on img at bounding box center [394, 145] width 251 height 377
click at [27, 209] on img at bounding box center [131, 145] width 251 height 377
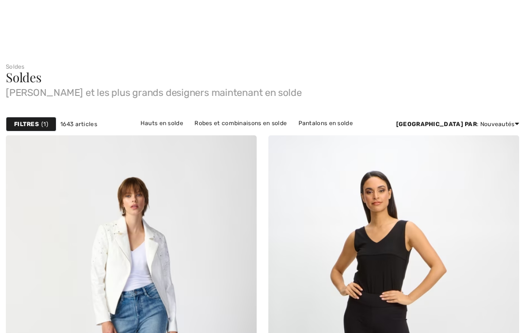
scroll to position [6307, 0]
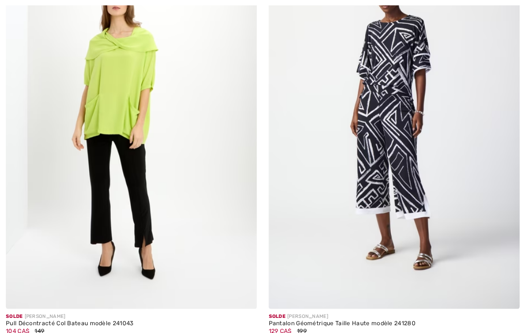
checkbox input "true"
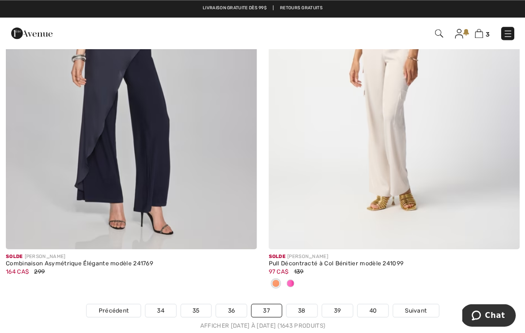
click at [507, 29] on img at bounding box center [508, 34] width 10 height 10
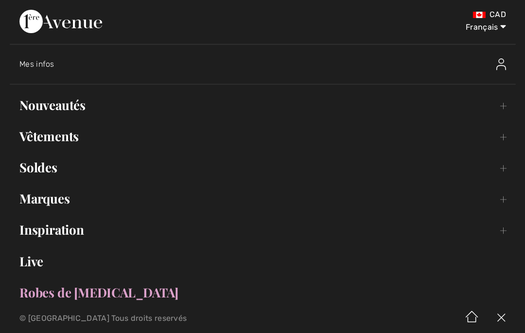
click at [35, 142] on link "Vêtements Toggle submenu" at bounding box center [263, 136] width 506 height 21
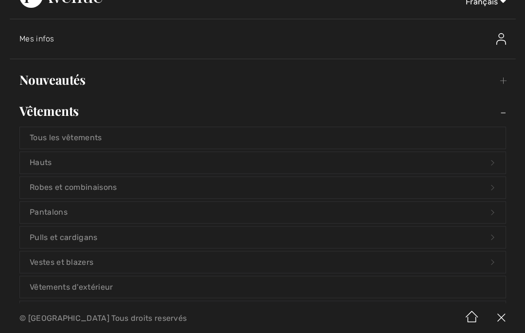
scroll to position [24, 0]
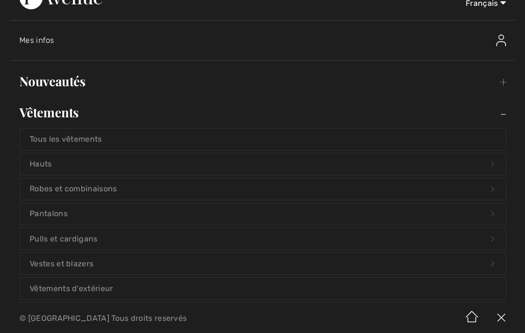
click at [36, 81] on link "Nouveautés Toggle submenu" at bounding box center [263, 81] width 506 height 21
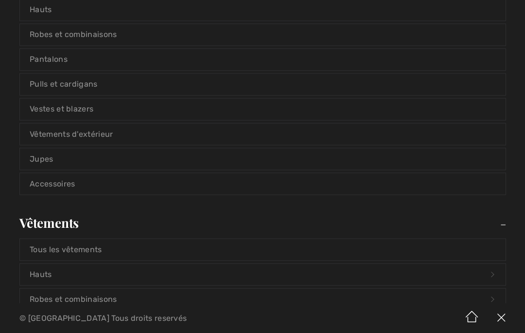
scroll to position [148, 0]
click at [35, 182] on link "Accessoires" at bounding box center [262, 182] width 485 height 21
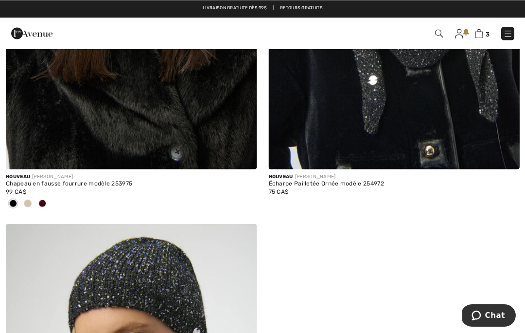
scroll to position [760, 0]
click at [479, 33] on img at bounding box center [479, 33] width 8 height 9
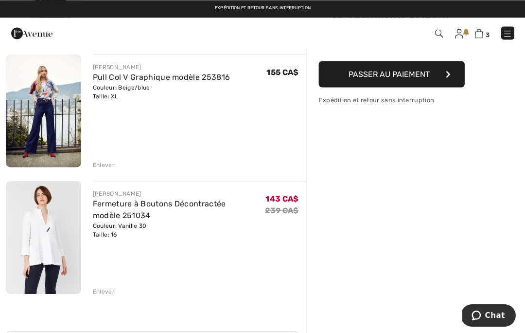
scroll to position [198, 0]
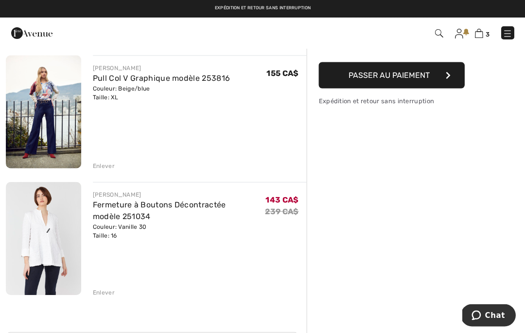
click at [24, 137] on img at bounding box center [43, 111] width 75 height 113
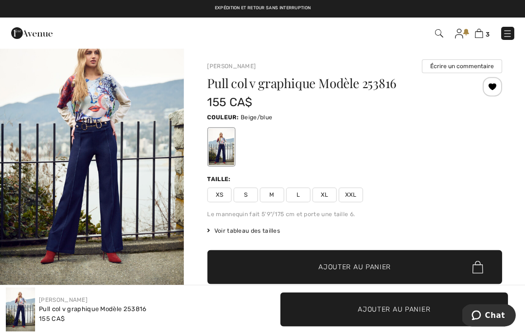
scroll to position [34, 0]
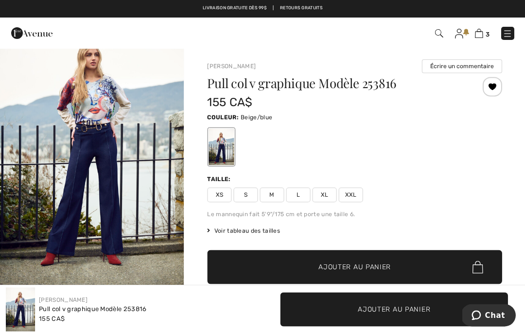
click at [108, 96] on img "1 / 5" at bounding box center [92, 152] width 184 height 276
click at [511, 34] on img at bounding box center [508, 34] width 10 height 10
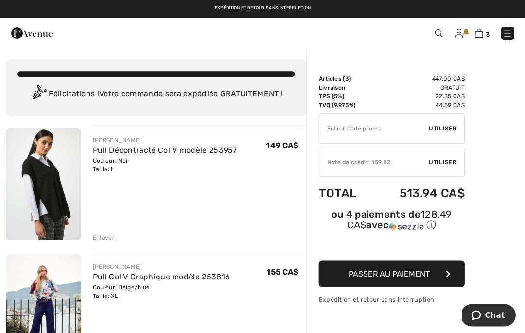
click at [21, 33] on img at bounding box center [31, 32] width 41 height 19
click at [20, 36] on img at bounding box center [31, 32] width 41 height 19
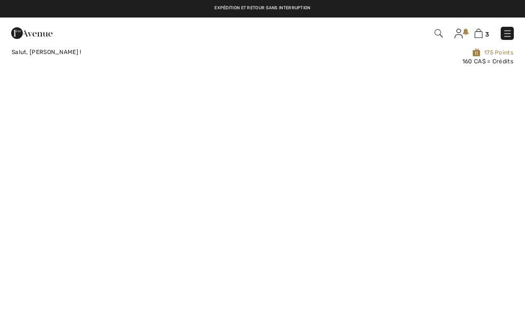
checkbox input "true"
click at [496, 54] on span "175 Points" at bounding box center [369, 52] width 288 height 9
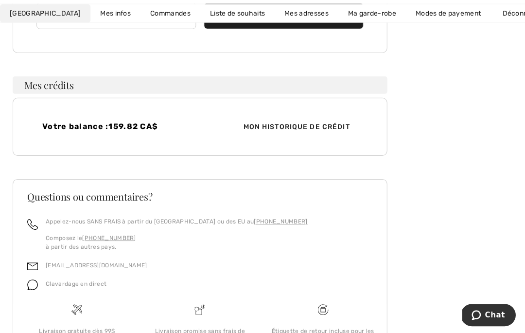
scroll to position [316, 0]
